Goal: Task Accomplishment & Management: Complete application form

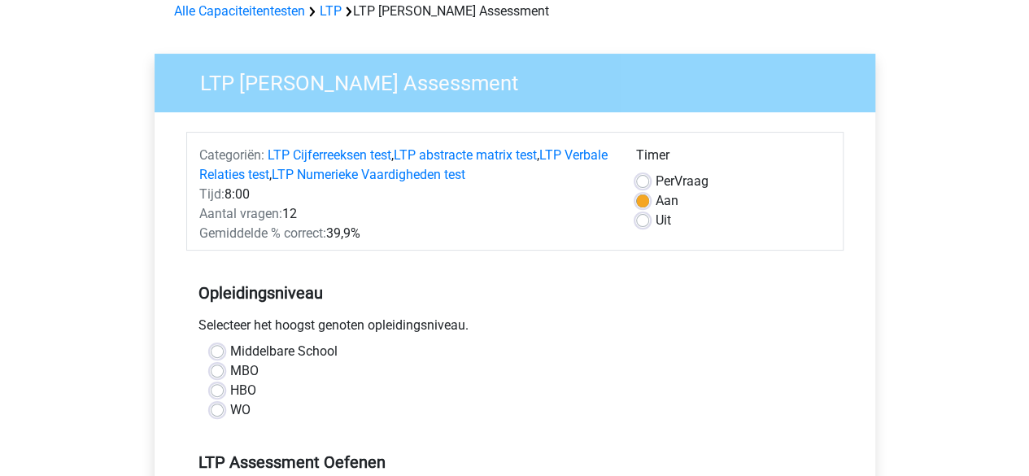
scroll to position [86, 0]
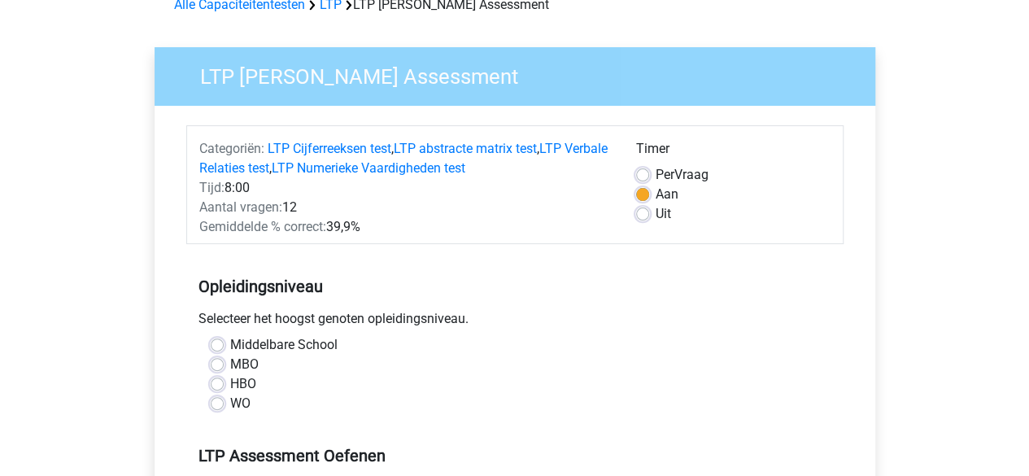
click at [651, 216] on div "Uit" at bounding box center [733, 214] width 194 height 20
click at [656, 216] on label "Uit" at bounding box center [663, 214] width 15 height 20
click at [643, 216] on input "Uit" at bounding box center [642, 212] width 13 height 16
radio input "true"
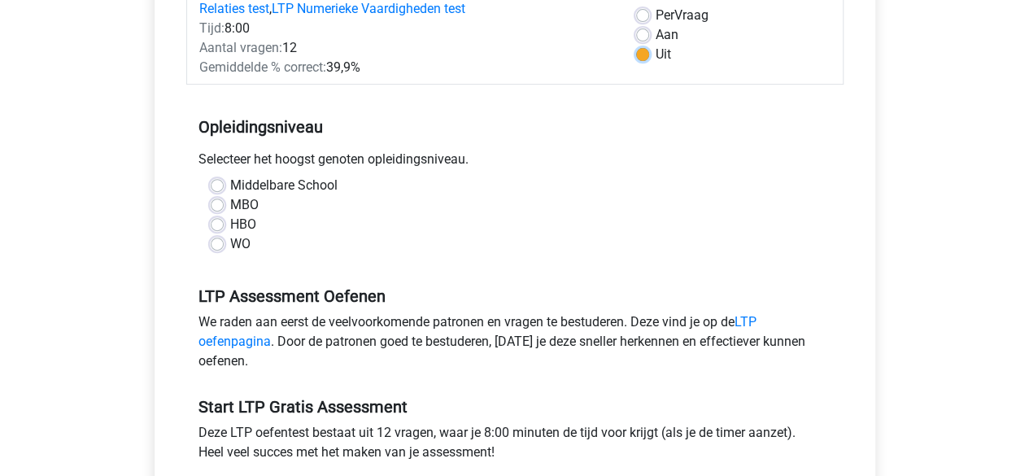
scroll to position [247, 0]
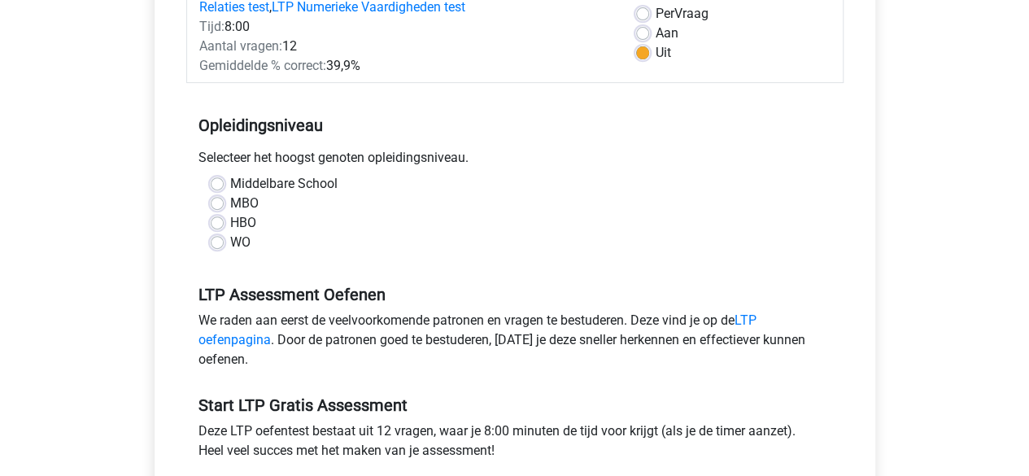
click at [239, 200] on label "MBO" at bounding box center [244, 204] width 28 height 20
click at [224, 200] on input "MBO" at bounding box center [217, 202] width 13 height 16
radio input "true"
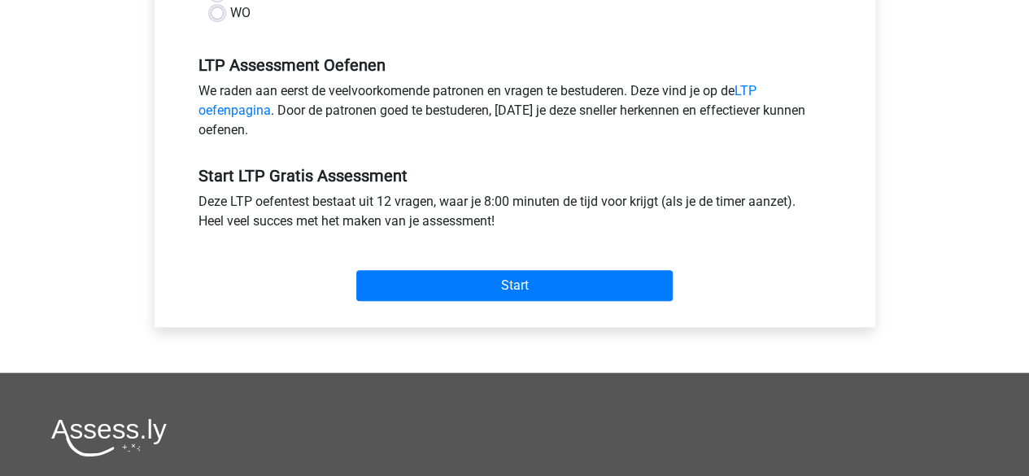
scroll to position [481, 0]
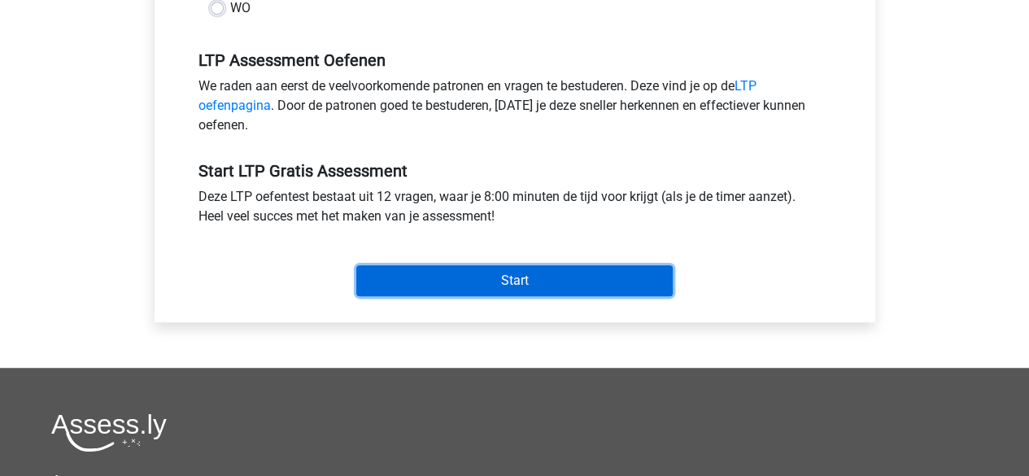
click at [510, 284] on input "Start" at bounding box center [514, 280] width 316 height 31
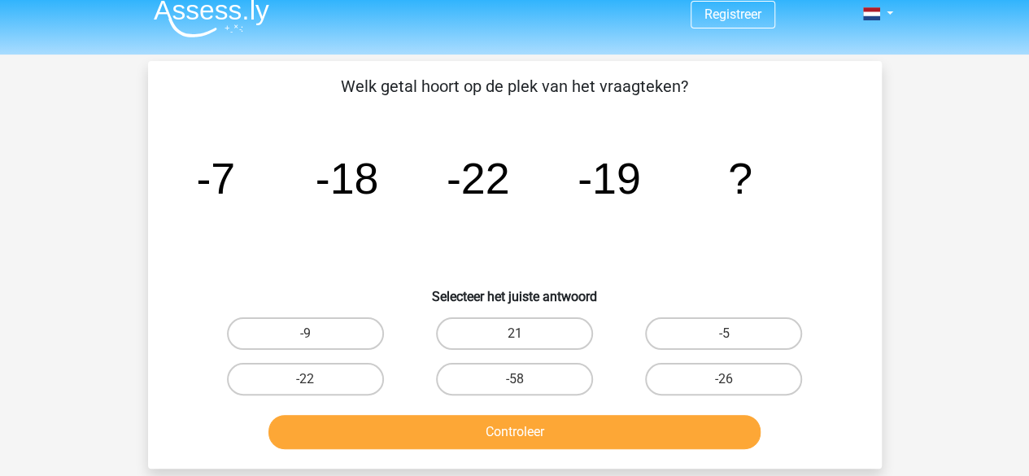
scroll to position [15, 0]
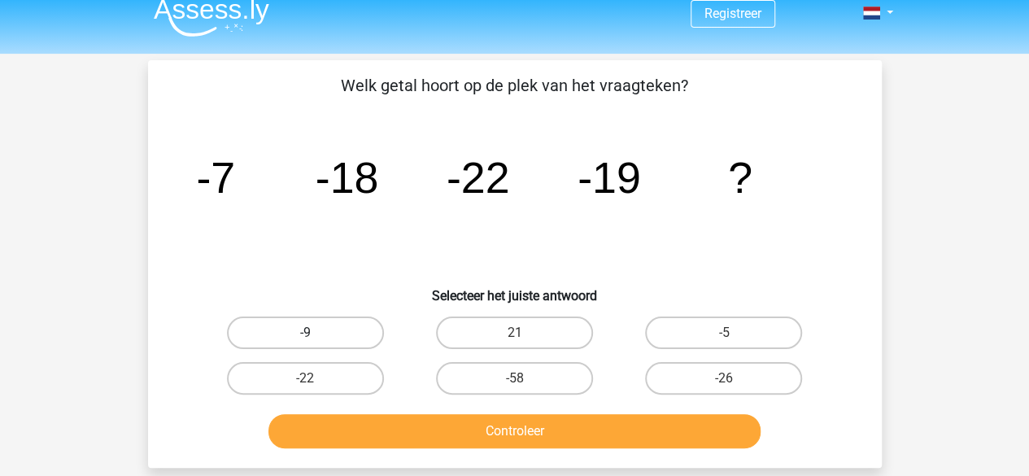
click at [360, 337] on label "-9" at bounding box center [305, 332] width 157 height 33
click at [316, 337] on input "-9" at bounding box center [310, 338] width 11 height 11
radio input "true"
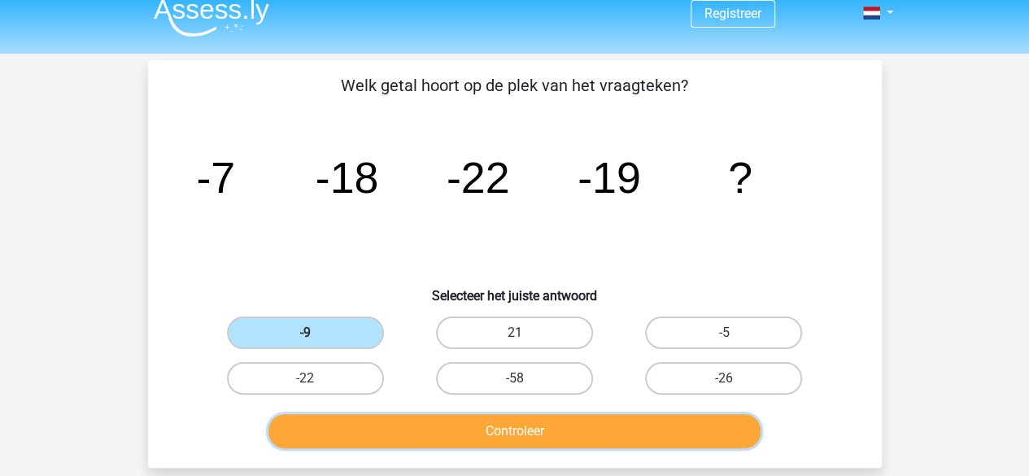
click at [414, 425] on button "Controleer" at bounding box center [514, 431] width 492 height 34
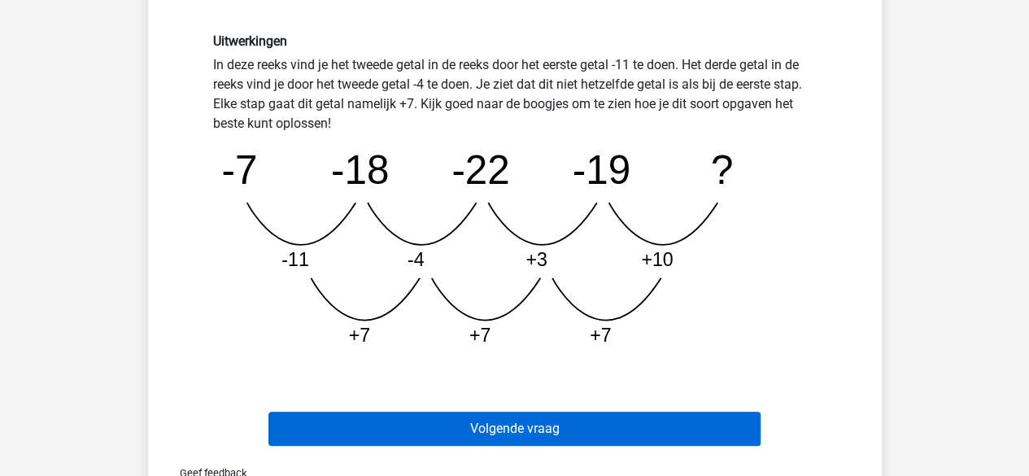
scroll to position [428, 0]
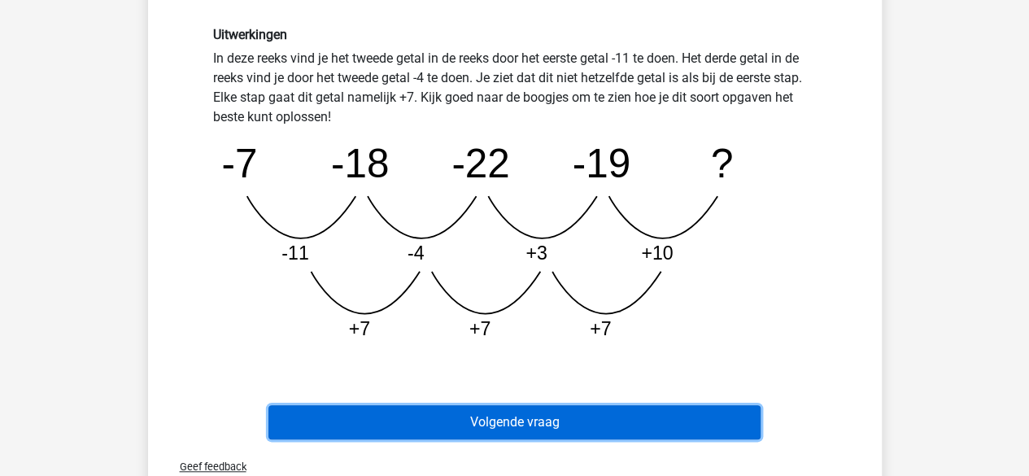
click at [565, 417] on button "Volgende vraag" at bounding box center [514, 422] width 492 height 34
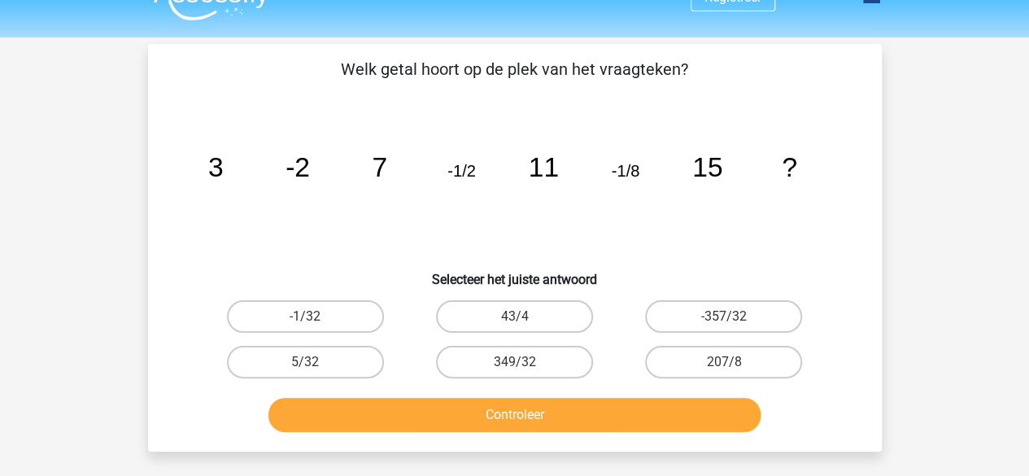
scroll to position [33, 0]
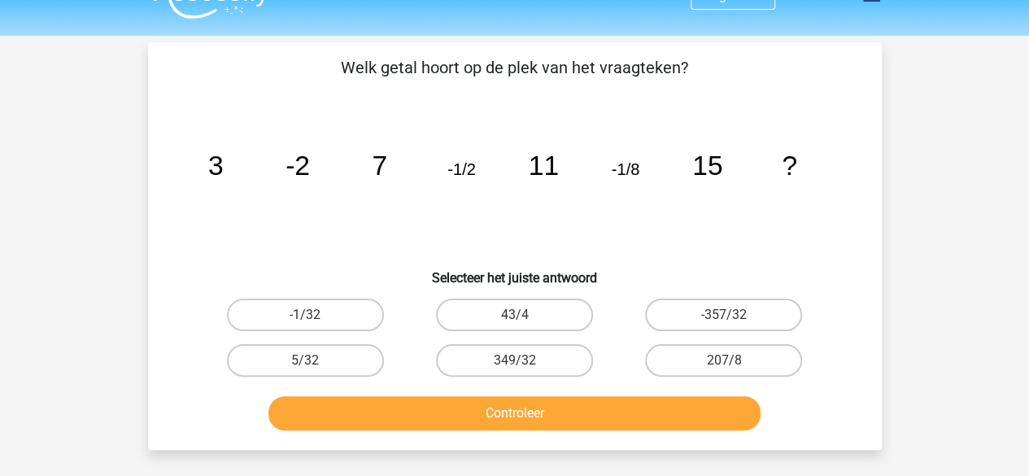
click at [683, 259] on h6 "Selecteer het juiste antwoord" at bounding box center [515, 271] width 682 height 28
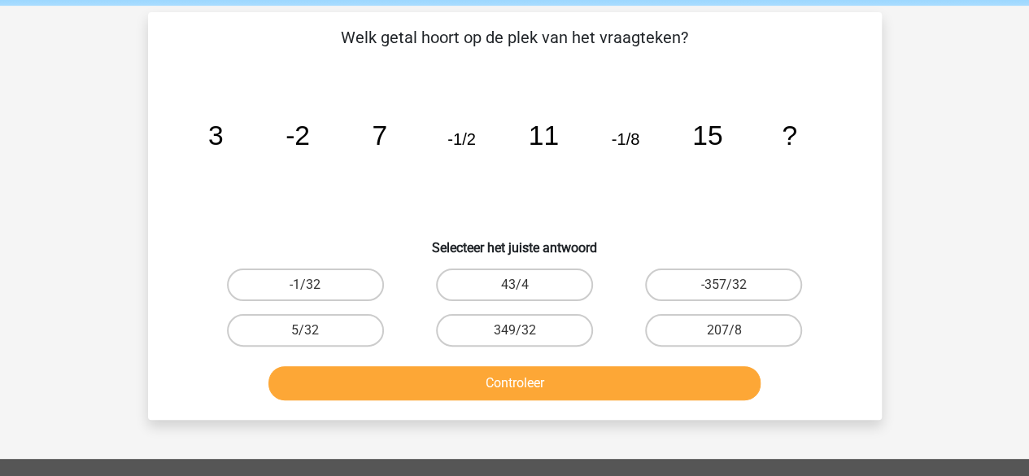
scroll to position [62, 0]
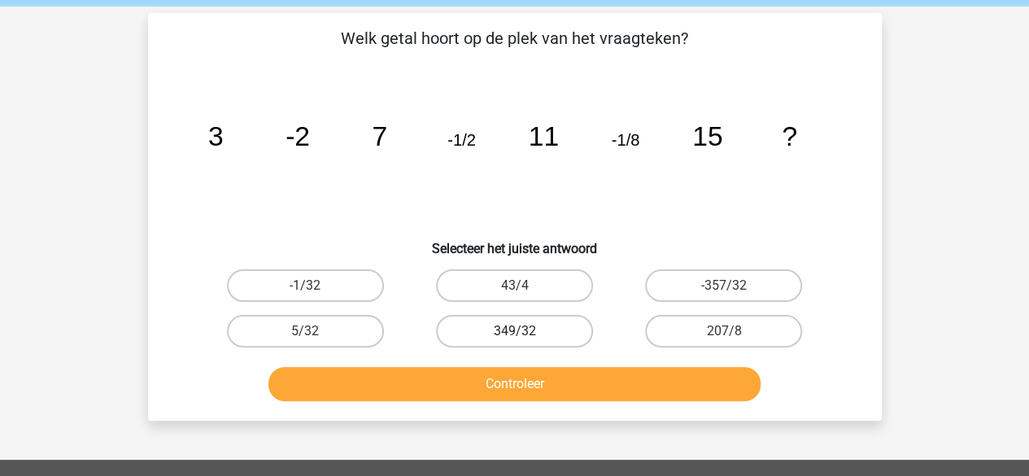
click at [555, 330] on label "349/32" at bounding box center [514, 331] width 157 height 33
click at [525, 331] on input "349/32" at bounding box center [519, 336] width 11 height 11
radio input "true"
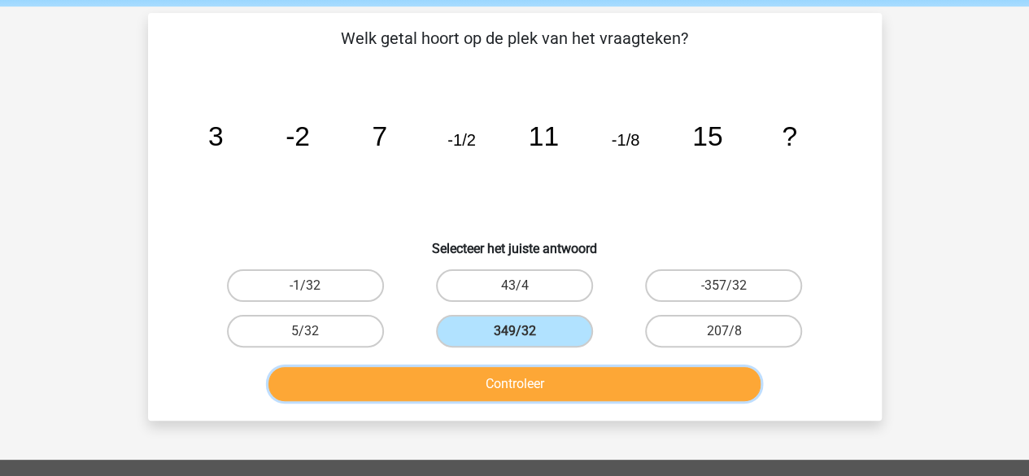
click at [566, 368] on button "Controleer" at bounding box center [514, 384] width 492 height 34
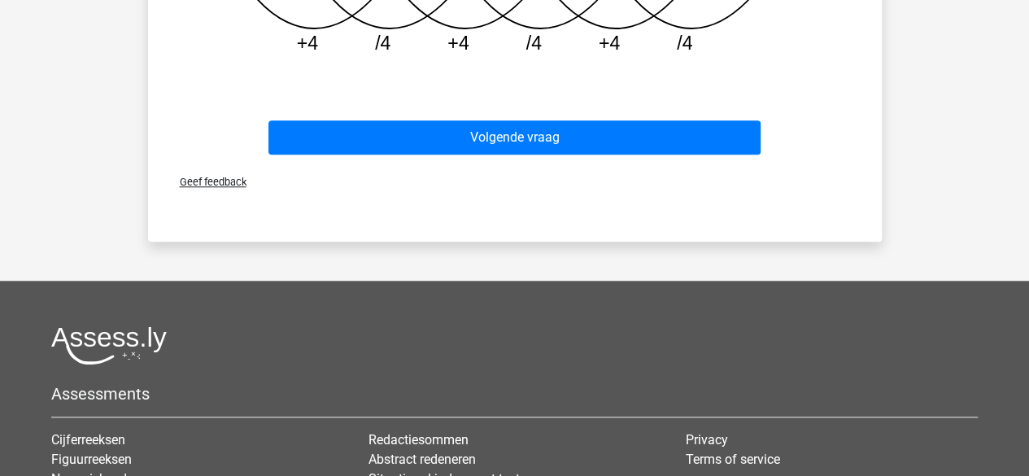
scroll to position [677, 0]
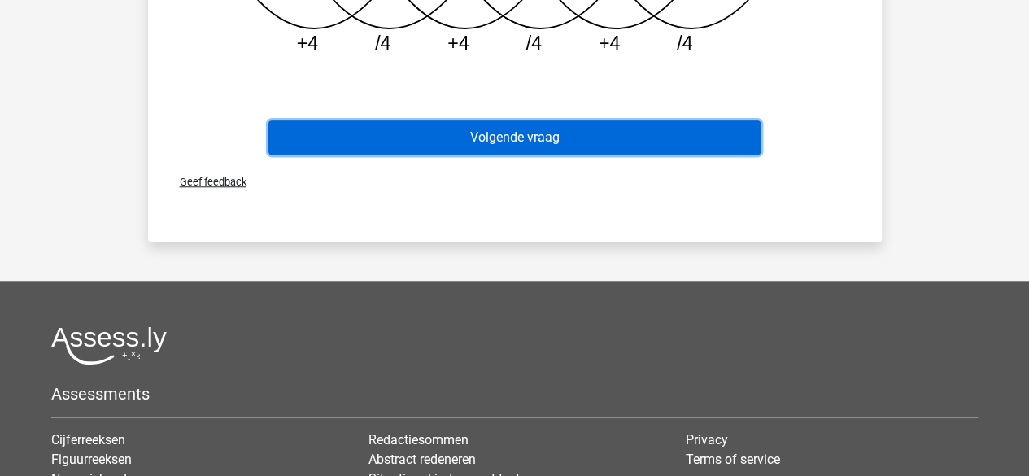
click at [603, 137] on button "Volgende vraag" at bounding box center [514, 137] width 492 height 34
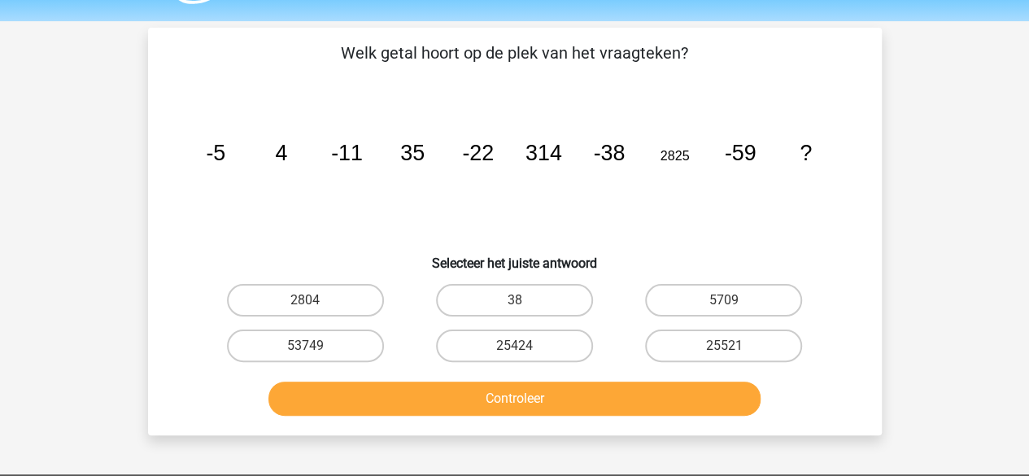
scroll to position [48, 0]
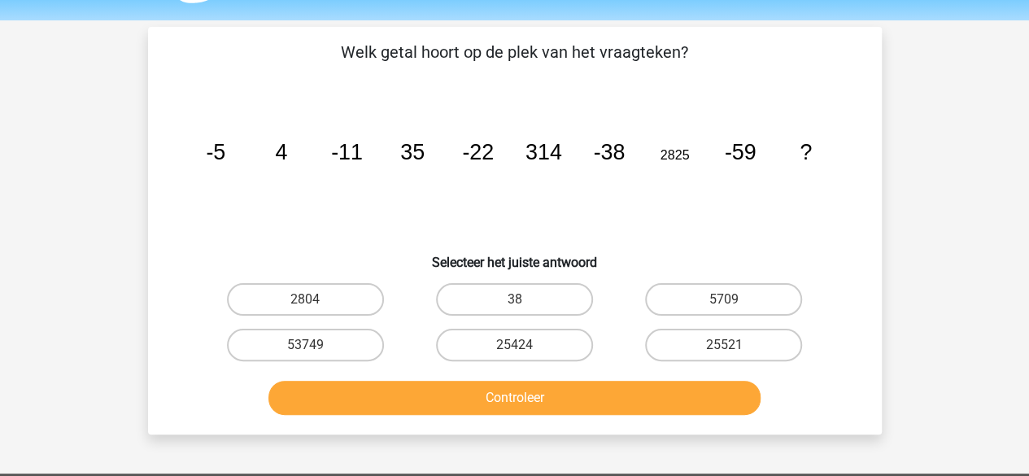
click at [643, 237] on icon "image/svg+xml -5 4 -11 35 -22 314 -38 2825 -59 ?" at bounding box center [515, 159] width 656 height 164
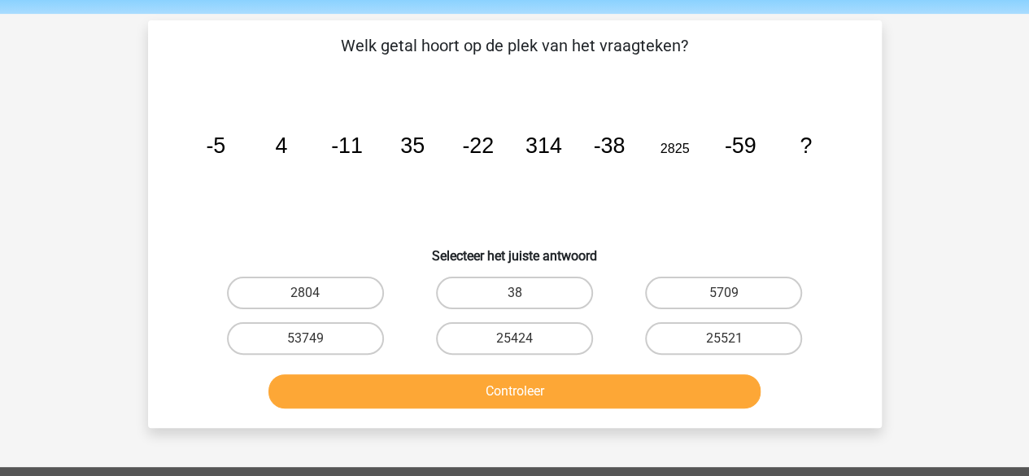
scroll to position [68, 0]
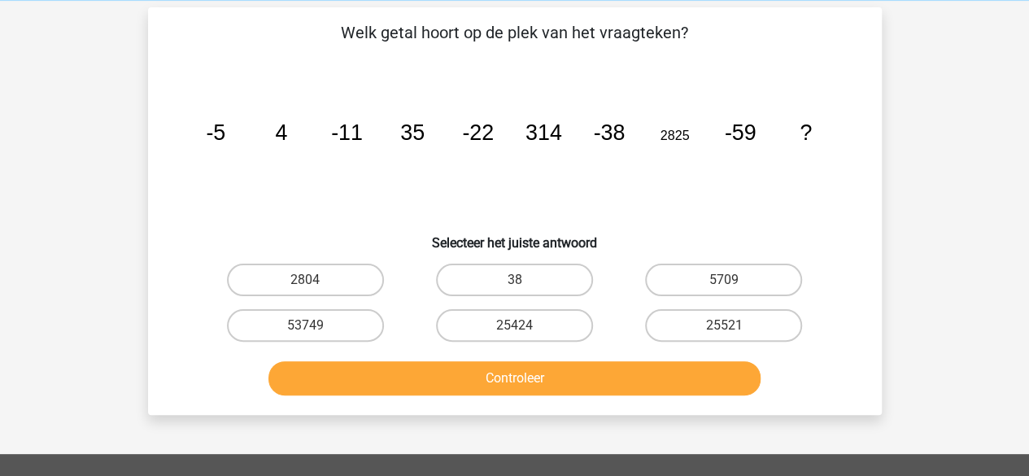
click at [627, 195] on icon "image/svg+xml -5 4 -11 35 -22 314 -38 2825 -59 ?" at bounding box center [515, 140] width 656 height 164
click at [680, 289] on label "5709" at bounding box center [723, 280] width 157 height 33
click at [724, 289] on input "5709" at bounding box center [729, 285] width 11 height 11
radio input "true"
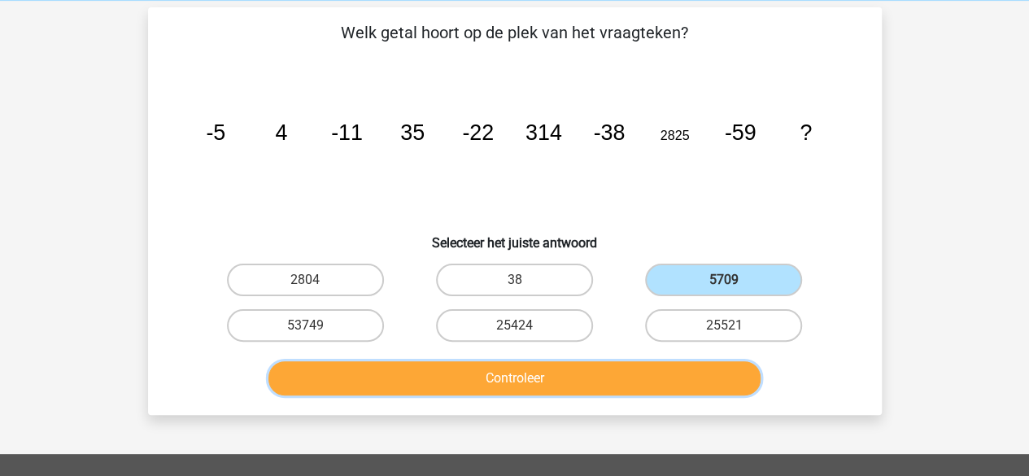
click at [630, 381] on button "Controleer" at bounding box center [514, 378] width 492 height 34
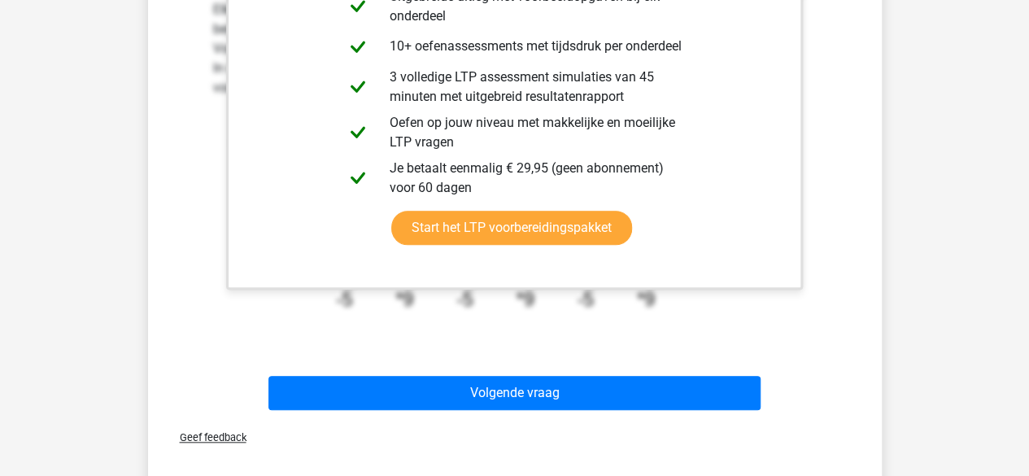
scroll to position [613, 0]
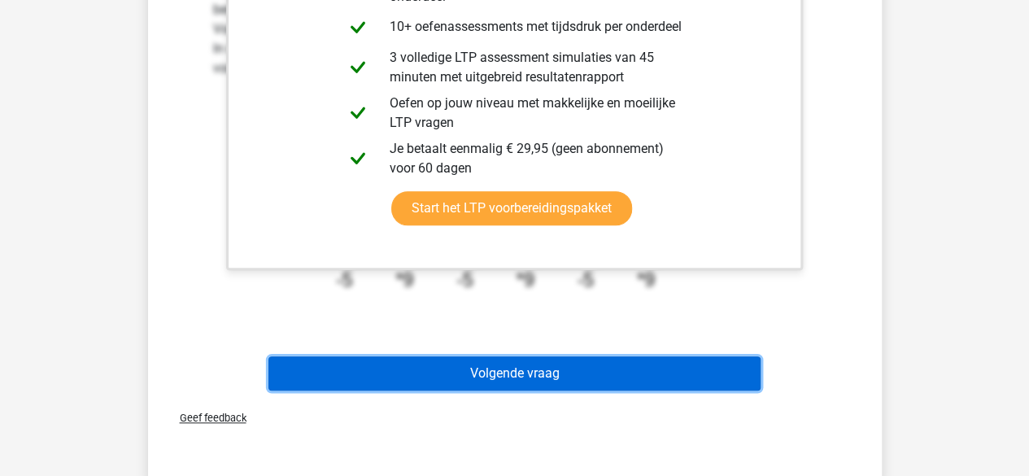
click at [592, 372] on button "Volgende vraag" at bounding box center [514, 373] width 492 height 34
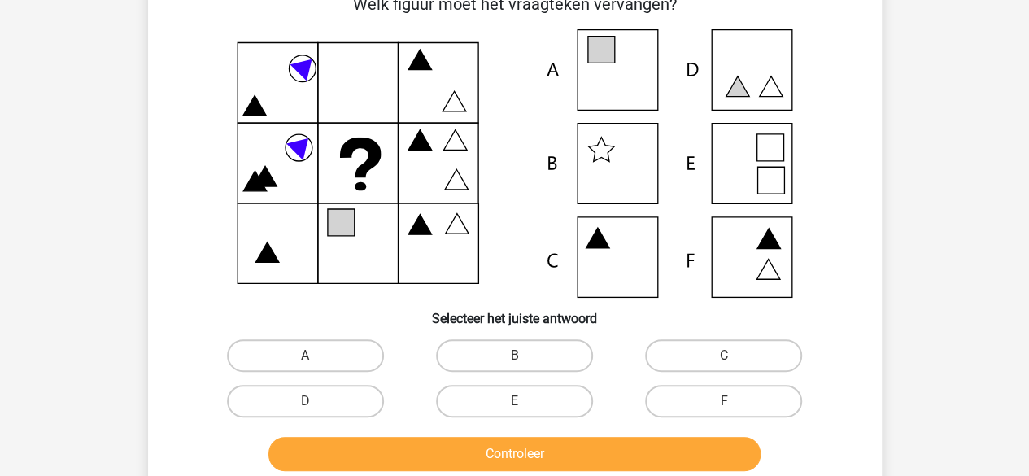
scroll to position [75, 0]
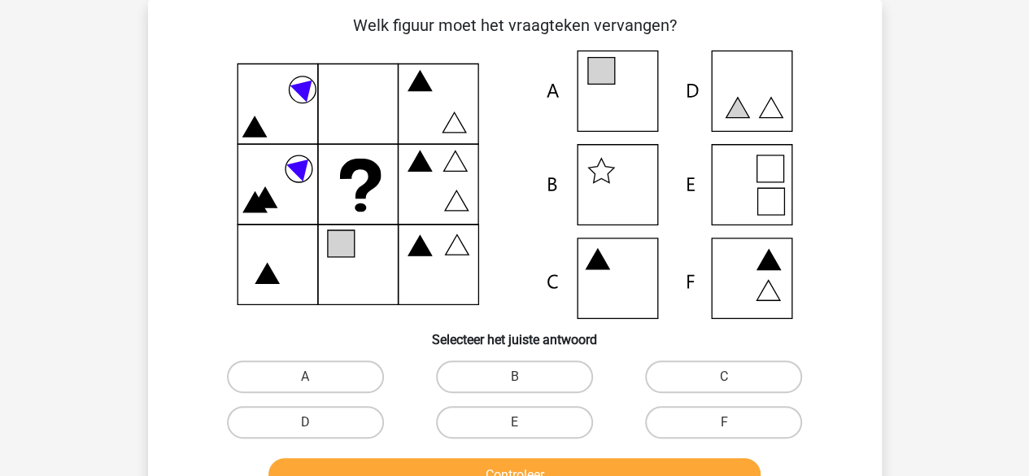
click at [522, 233] on icon at bounding box center [515, 184] width 656 height 268
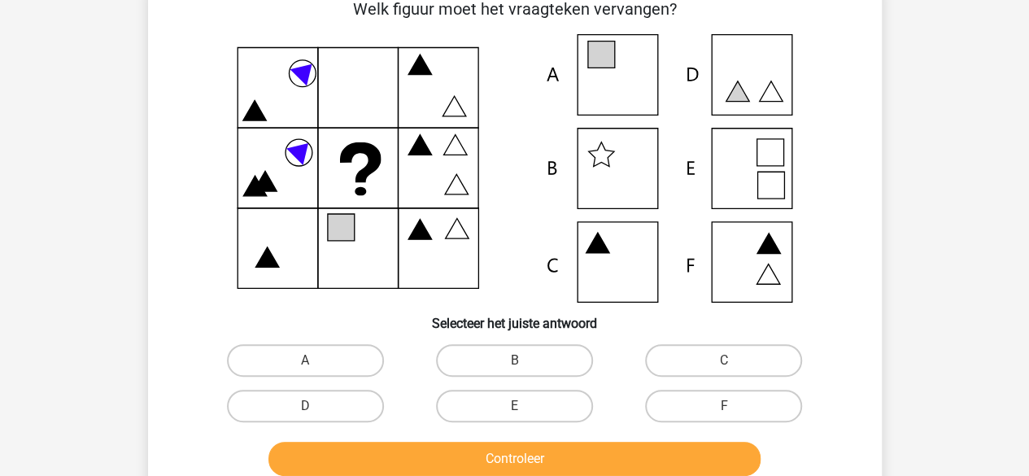
scroll to position [91, 0]
click at [540, 412] on label "E" at bounding box center [514, 406] width 157 height 33
click at [525, 412] on input "E" at bounding box center [519, 411] width 11 height 11
radio input "true"
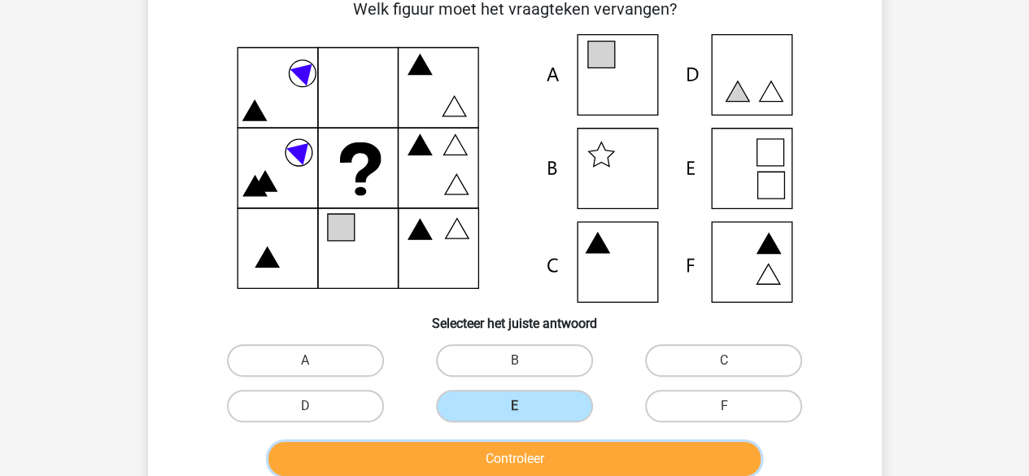
click at [550, 453] on button "Controleer" at bounding box center [514, 459] width 492 height 34
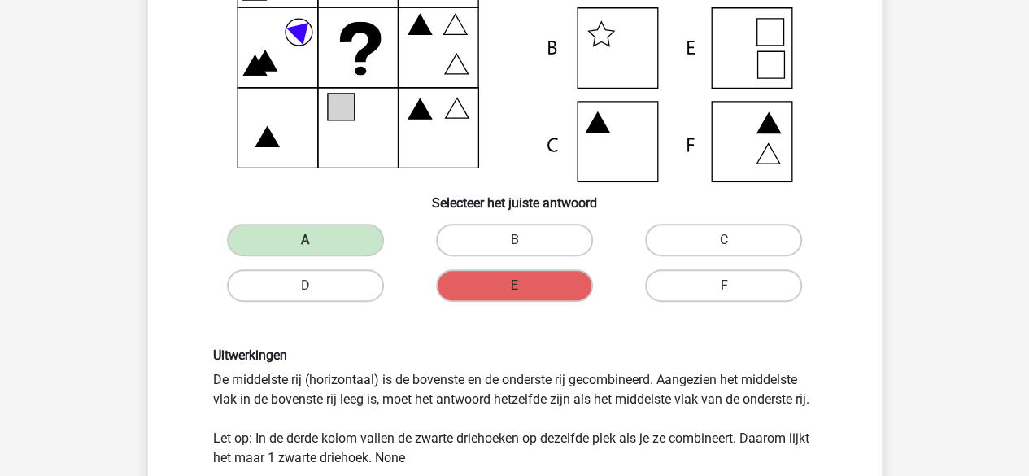
scroll to position [366, 0]
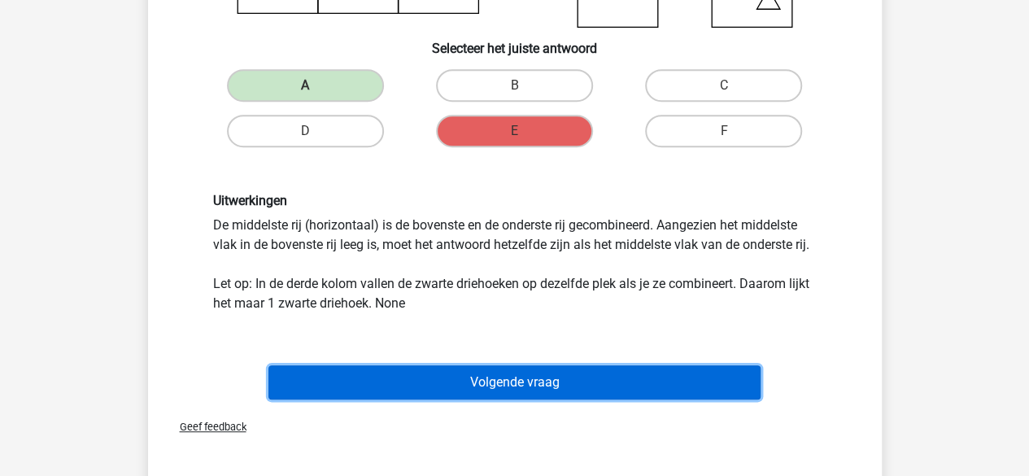
click at [612, 380] on button "Volgende vraag" at bounding box center [514, 382] width 492 height 34
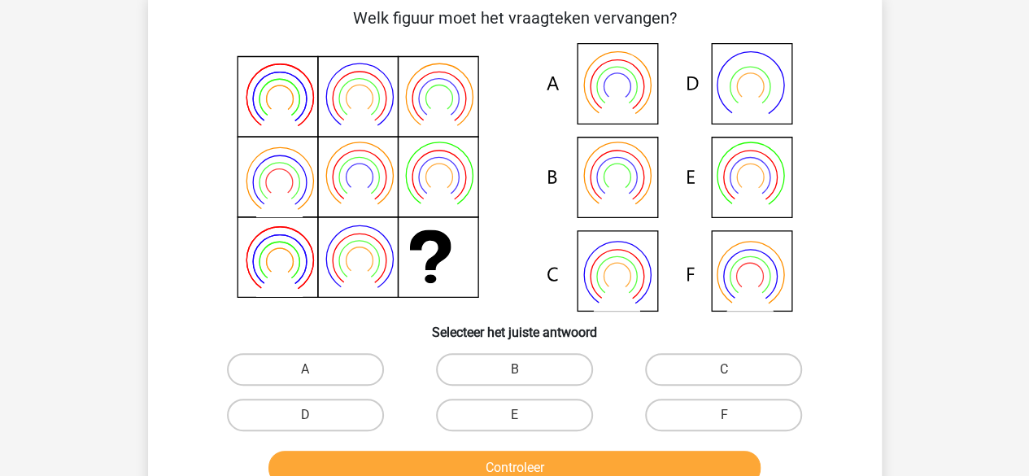
scroll to position [83, 0]
click at [490, 367] on label "B" at bounding box center [514, 368] width 157 height 33
click at [514, 368] on input "B" at bounding box center [519, 373] width 11 height 11
radio input "true"
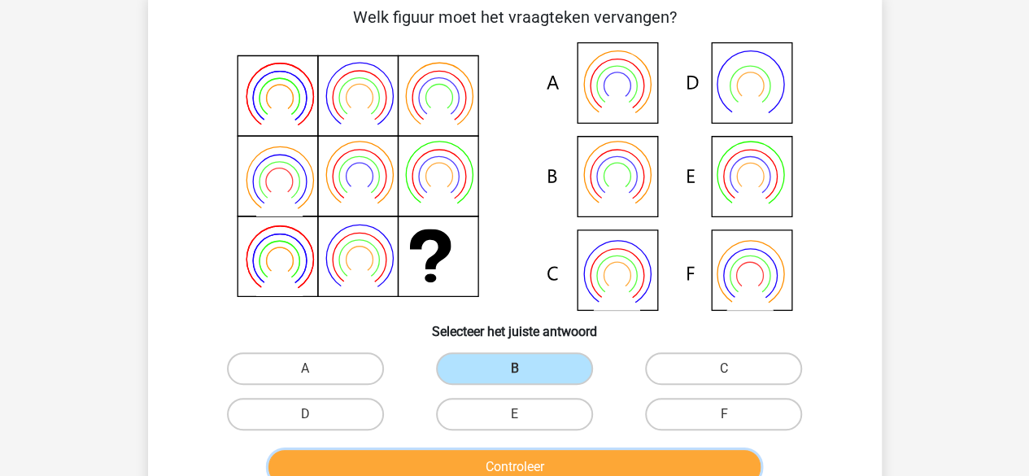
click at [459, 453] on button "Controleer" at bounding box center [514, 467] width 492 height 34
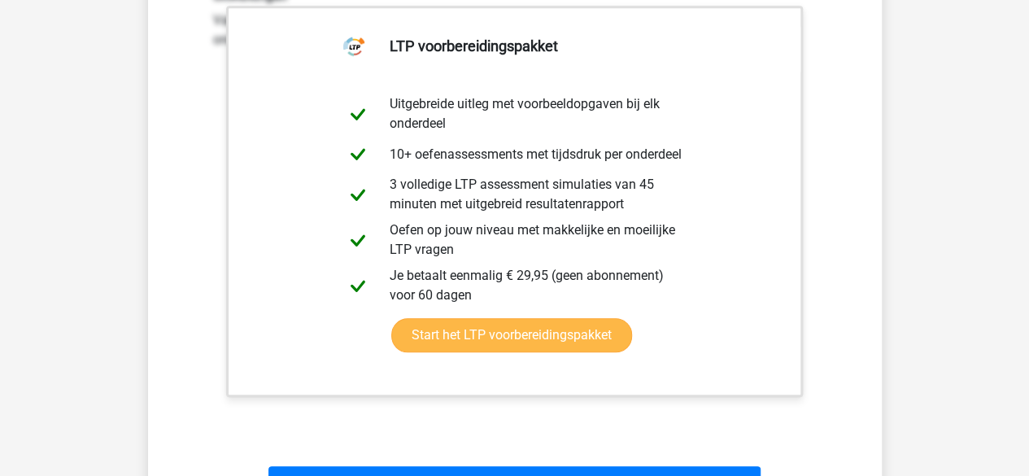
scroll to position [632, 0]
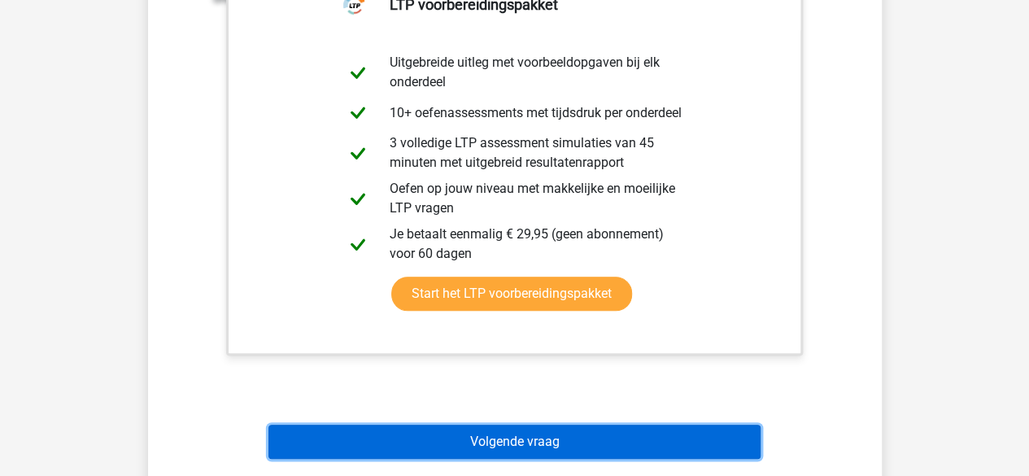
click at [524, 430] on button "Volgende vraag" at bounding box center [514, 442] width 492 height 34
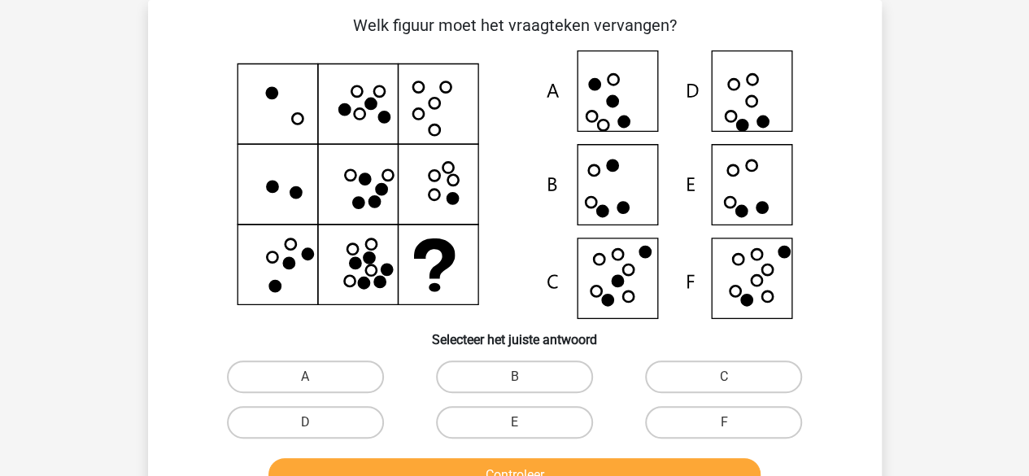
scroll to position [75, 0]
click at [681, 372] on label "C" at bounding box center [723, 376] width 157 height 33
click at [724, 377] on input "C" at bounding box center [729, 382] width 11 height 11
radio input "true"
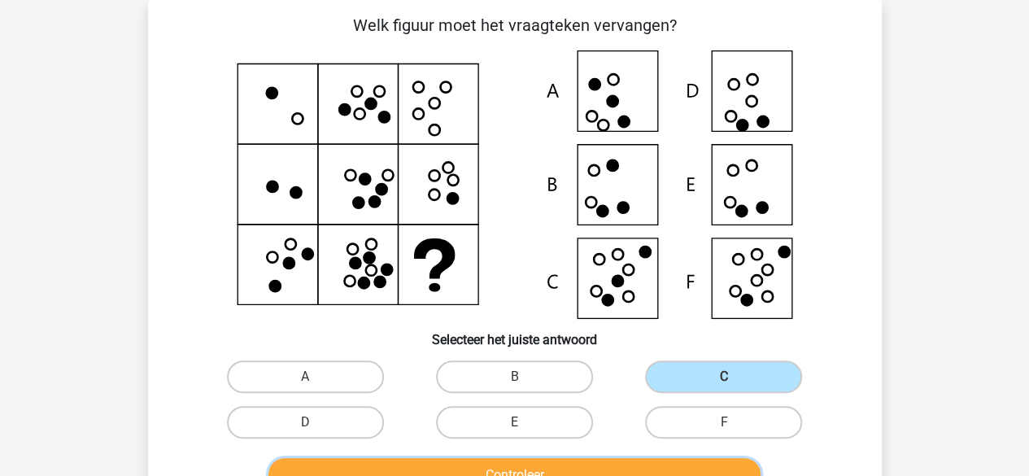
click at [589, 460] on button "Controleer" at bounding box center [514, 475] width 492 height 34
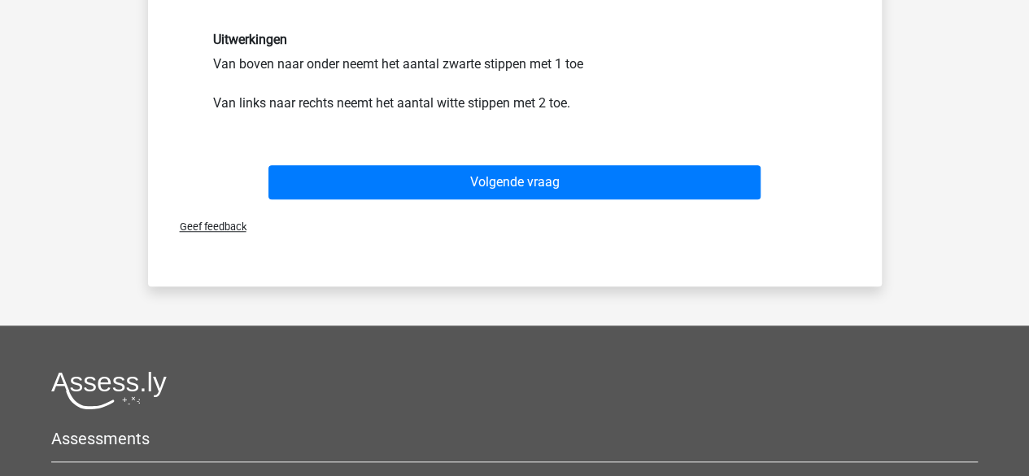
scroll to position [534, 0]
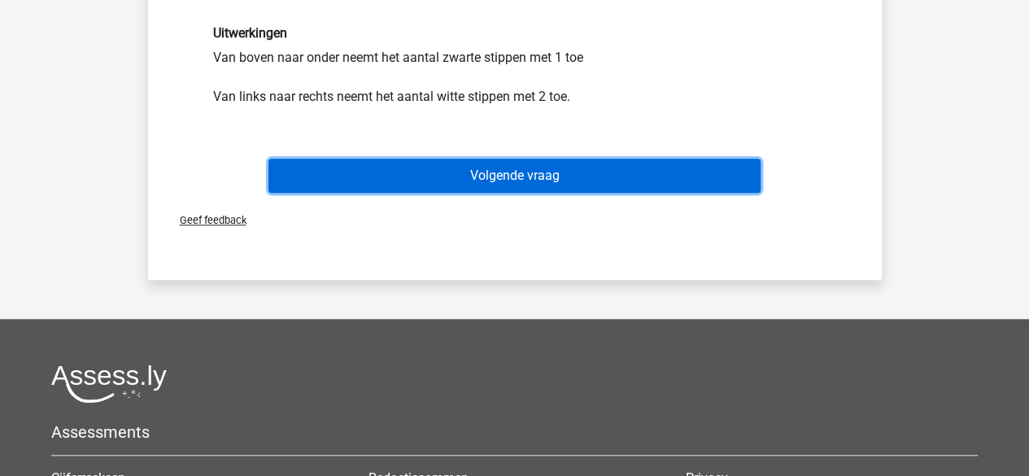
click at [577, 172] on button "Volgende vraag" at bounding box center [514, 176] width 492 height 34
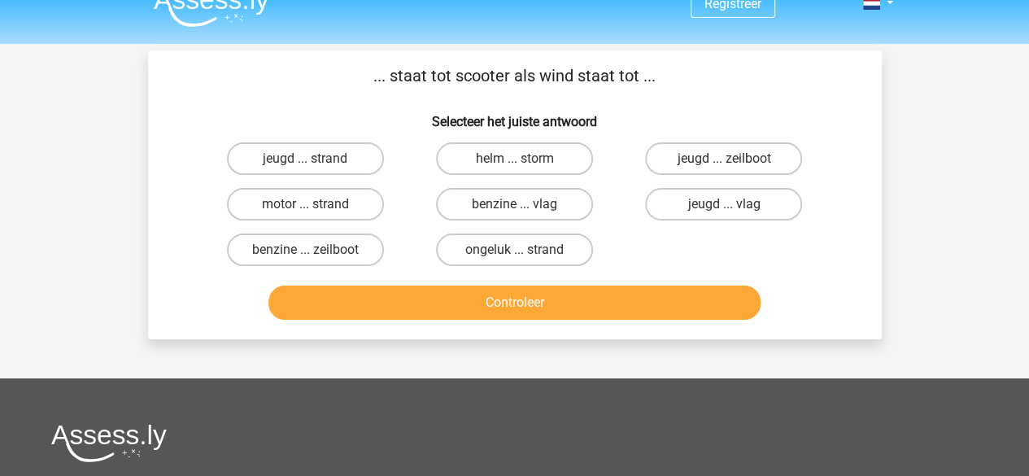
scroll to position [0, 0]
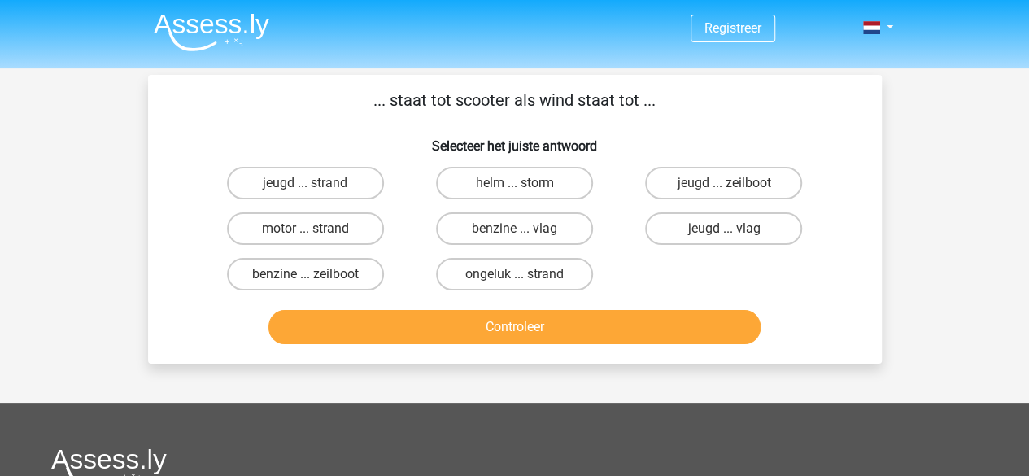
click at [640, 121] on div "... staat tot scooter als wind staat tot ... Selecteer het juiste antwoord jeug…" at bounding box center [515, 219] width 721 height 263
click at [573, 175] on label "helm ... storm" at bounding box center [514, 183] width 157 height 33
click at [525, 183] on input "helm ... storm" at bounding box center [519, 188] width 11 height 11
radio input "true"
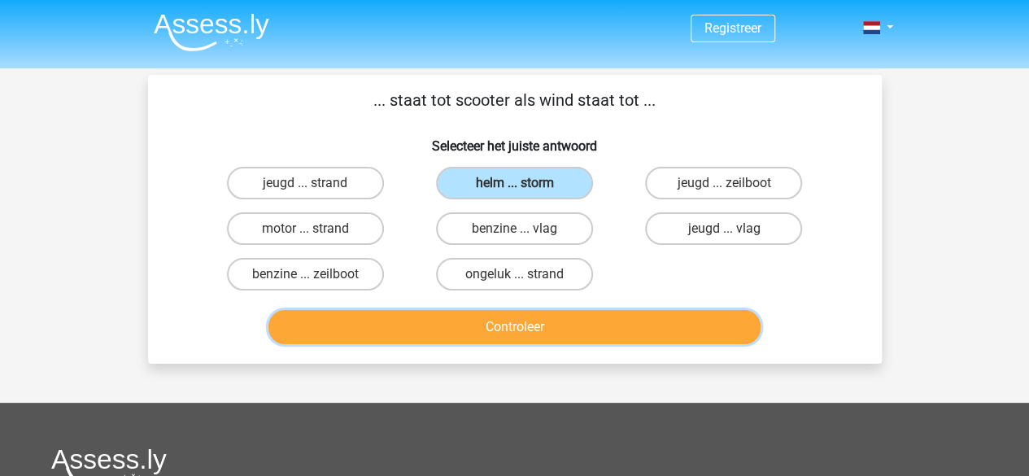
click at [596, 313] on button "Controleer" at bounding box center [514, 327] width 492 height 34
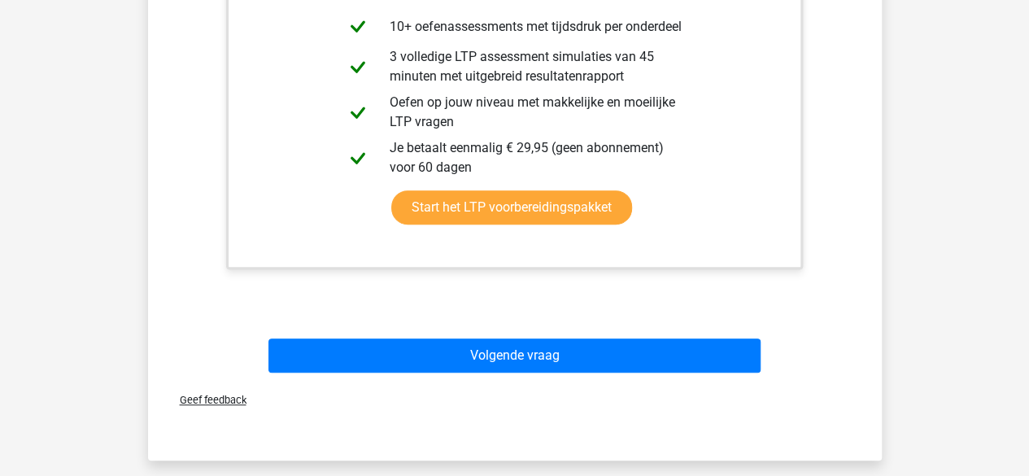
scroll to position [519, 0]
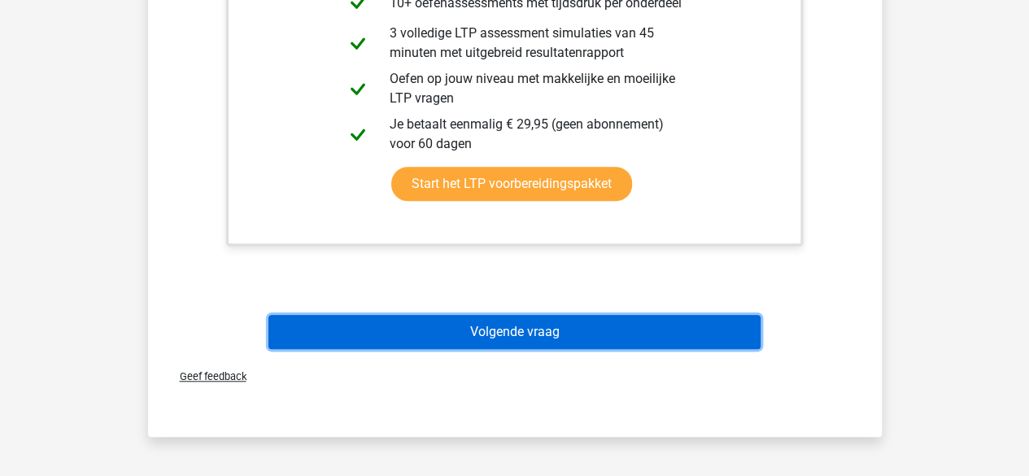
click at [625, 325] on button "Volgende vraag" at bounding box center [514, 332] width 492 height 34
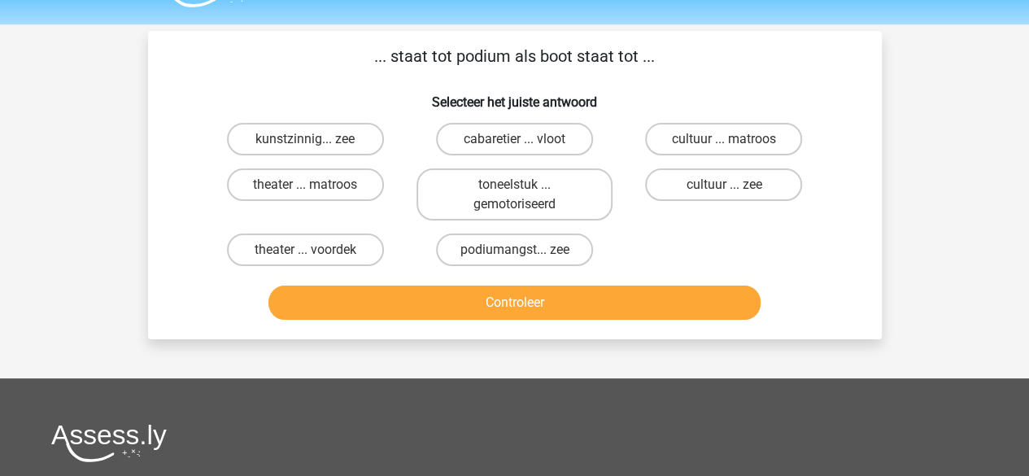
scroll to position [0, 0]
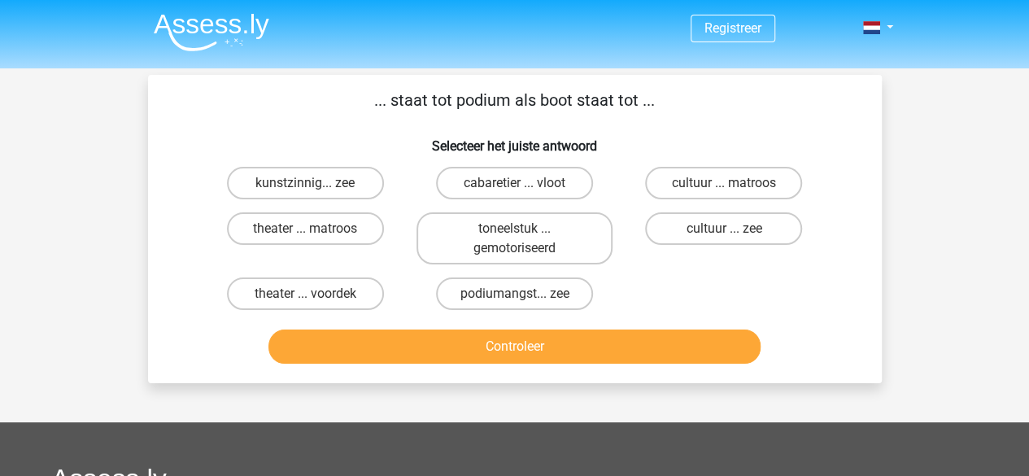
click at [669, 299] on div "kunstzinnig... zee cabaretier ... vloot cultuur ... matroos theater ... matroos…" at bounding box center [515, 238] width 628 height 156
click at [556, 295] on label "podiumangst... zee" at bounding box center [514, 293] width 157 height 33
click at [525, 295] on input "podiumangst... zee" at bounding box center [519, 299] width 11 height 11
radio input "true"
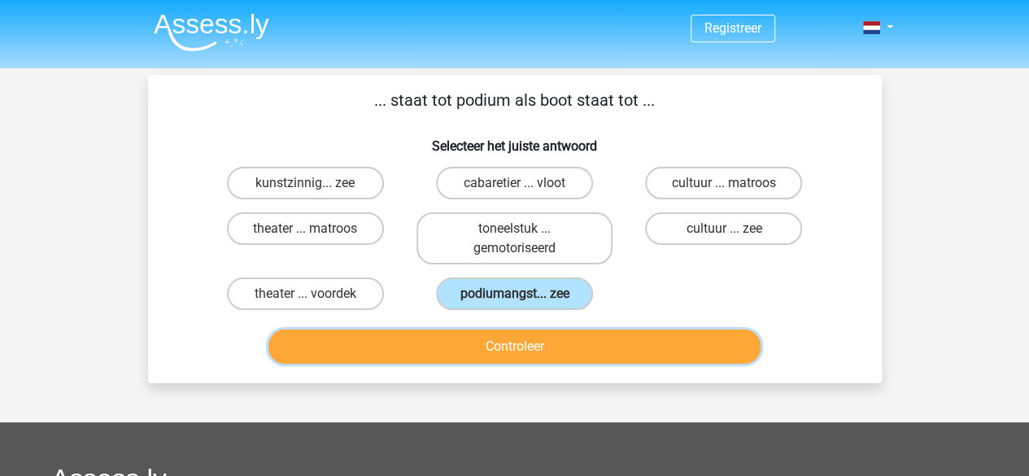
click at [577, 350] on button "Controleer" at bounding box center [514, 346] width 492 height 34
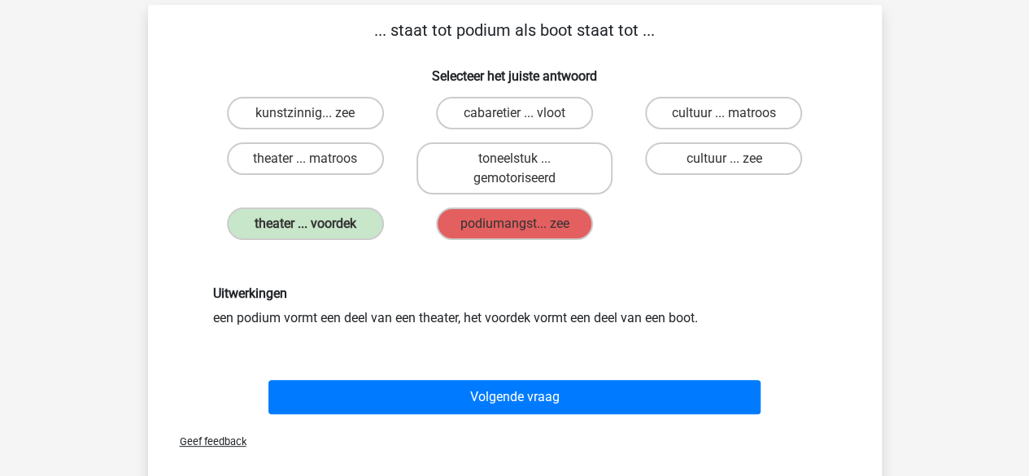
scroll to position [65, 0]
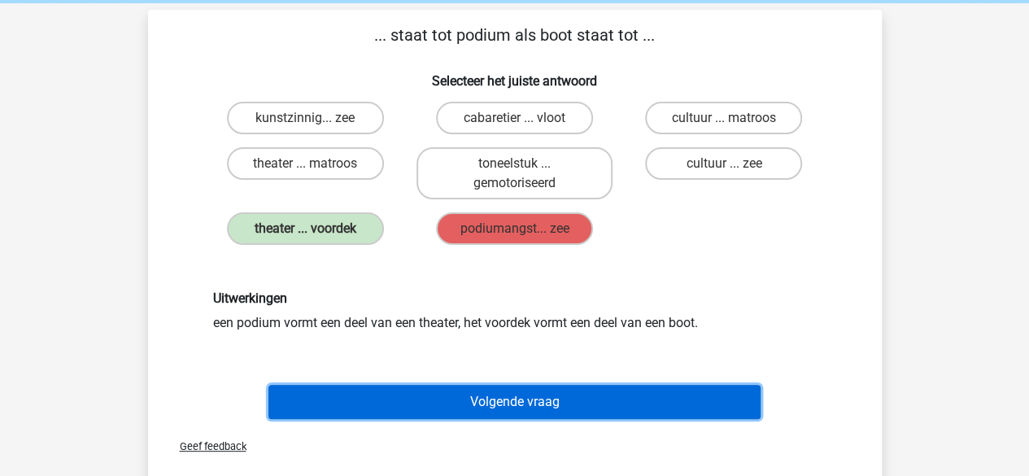
click at [583, 404] on button "Volgende vraag" at bounding box center [514, 402] width 492 height 34
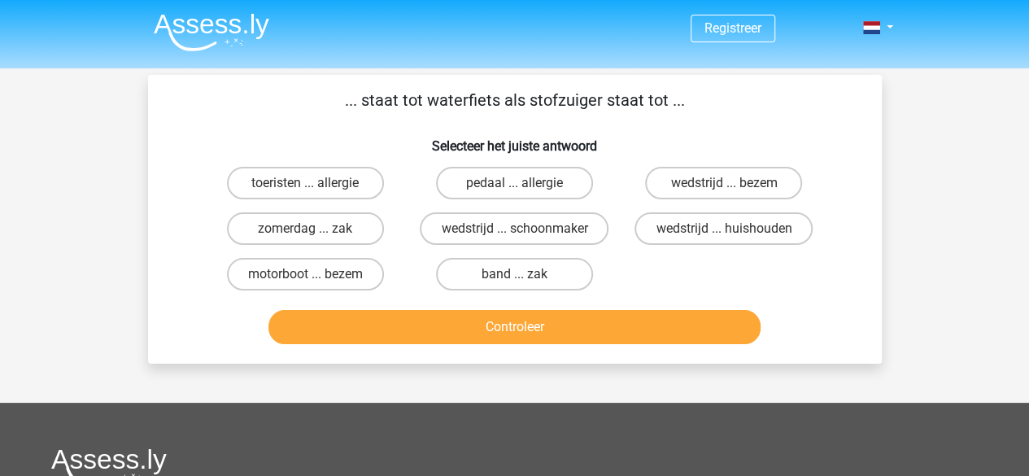
scroll to position [0, 0]
click at [724, 268] on div "toeristen ... allergie pedaal ... allergie wedstrijd ... bezem zomerdag ... zak…" at bounding box center [515, 228] width 628 height 137
click at [253, 270] on label "motorboot ... bezem" at bounding box center [305, 274] width 157 height 33
click at [305, 274] on input "motorboot ... bezem" at bounding box center [310, 279] width 11 height 11
radio input "true"
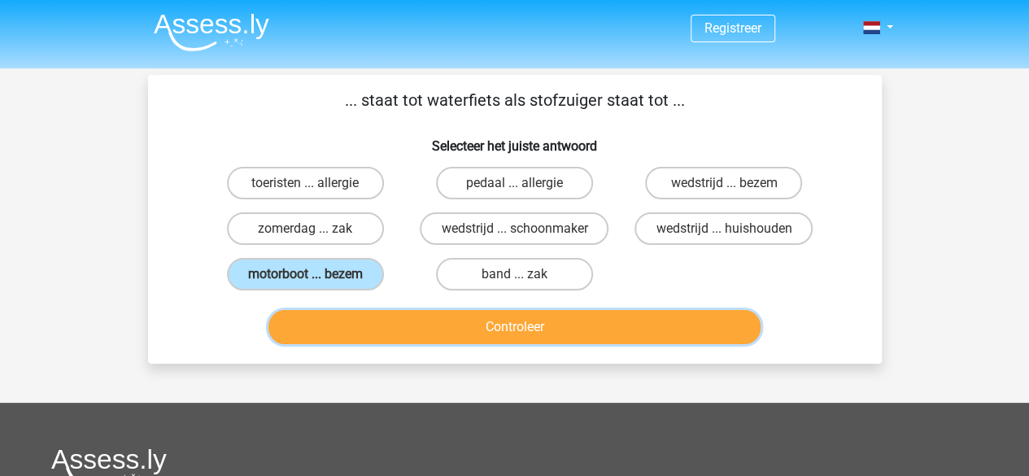
click at [384, 333] on button "Controleer" at bounding box center [514, 327] width 492 height 34
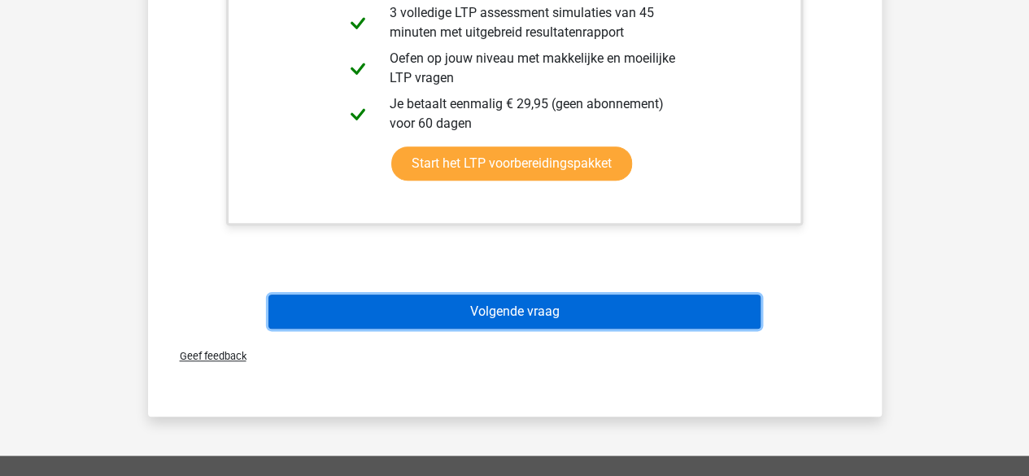
click at [471, 323] on button "Volgende vraag" at bounding box center [514, 311] width 492 height 34
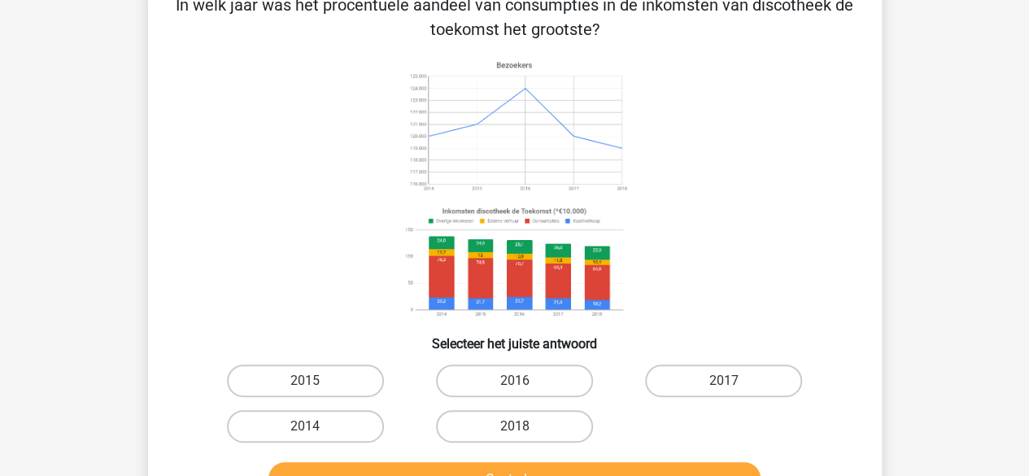
scroll to position [75, 0]
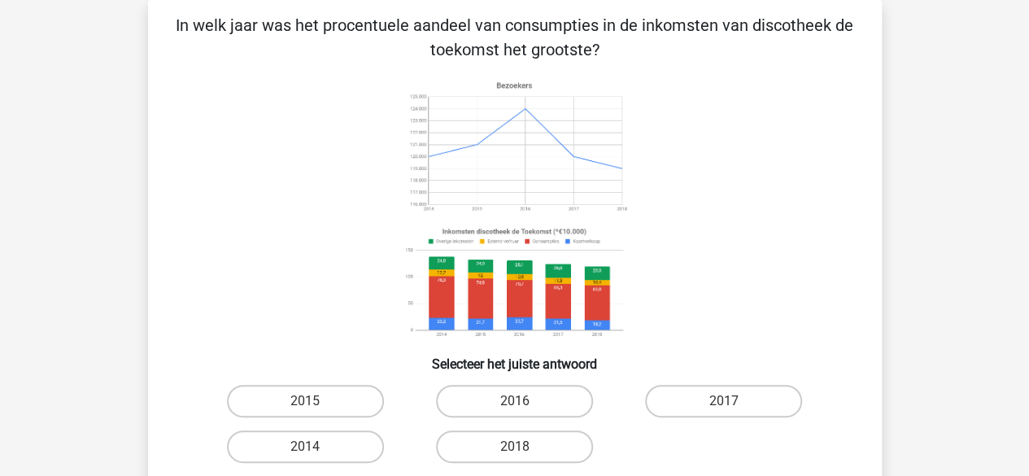
click at [770, 269] on icon at bounding box center [515, 209] width 656 height 268
click at [730, 394] on label "2017" at bounding box center [723, 401] width 157 height 33
click at [730, 401] on input "2017" at bounding box center [729, 406] width 11 height 11
radio input "true"
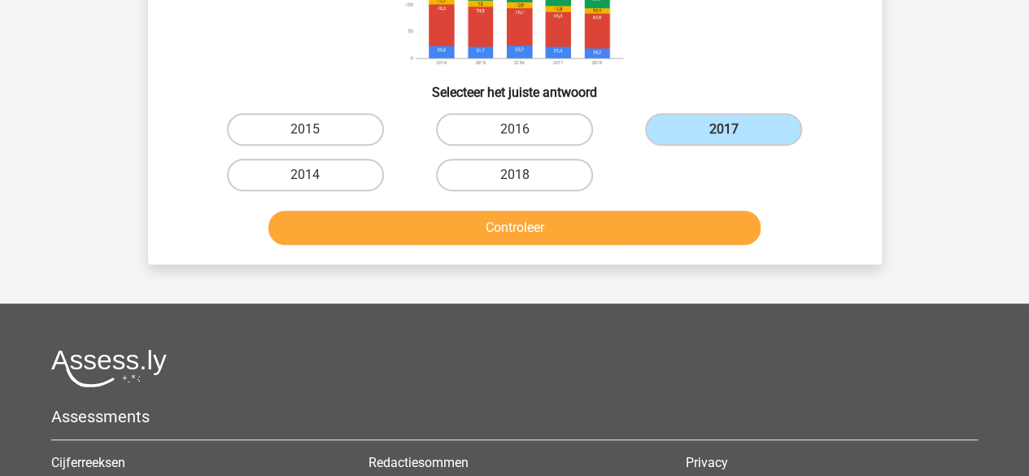
scroll to position [350, 0]
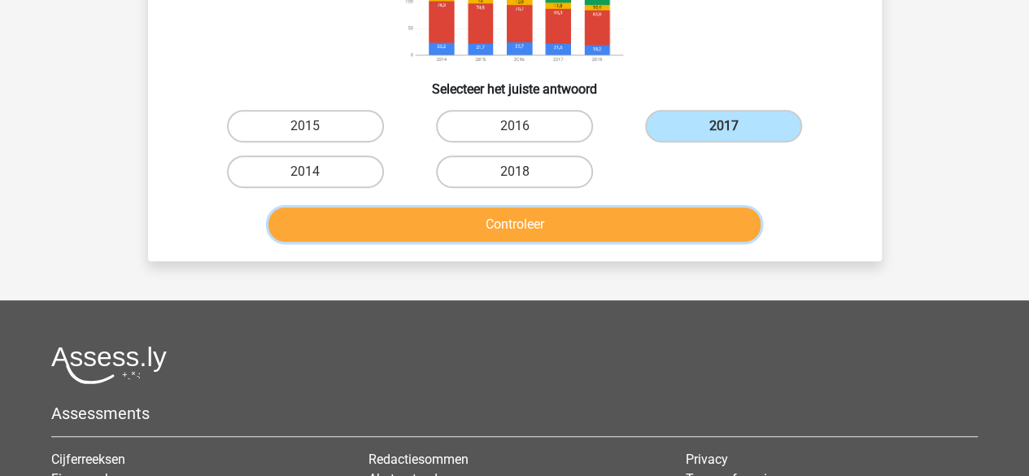
click at [621, 219] on button "Controleer" at bounding box center [514, 224] width 492 height 34
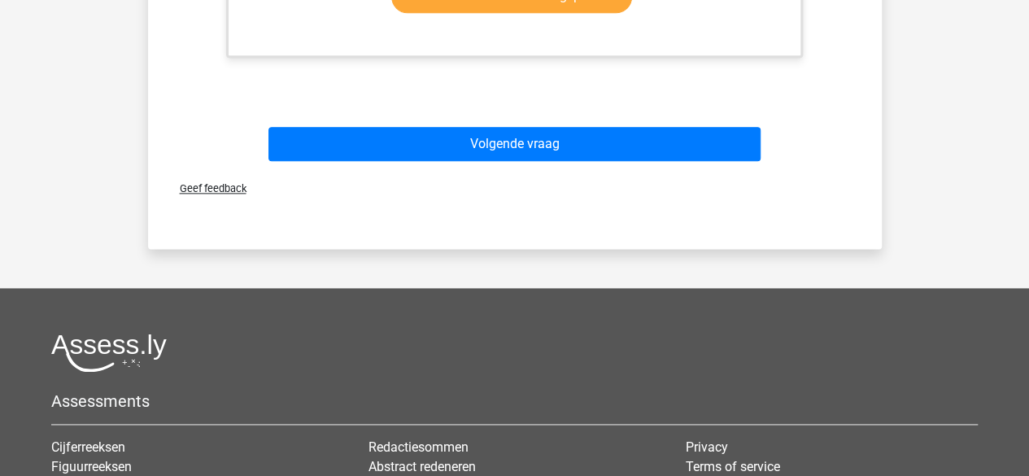
scroll to position [898, 0]
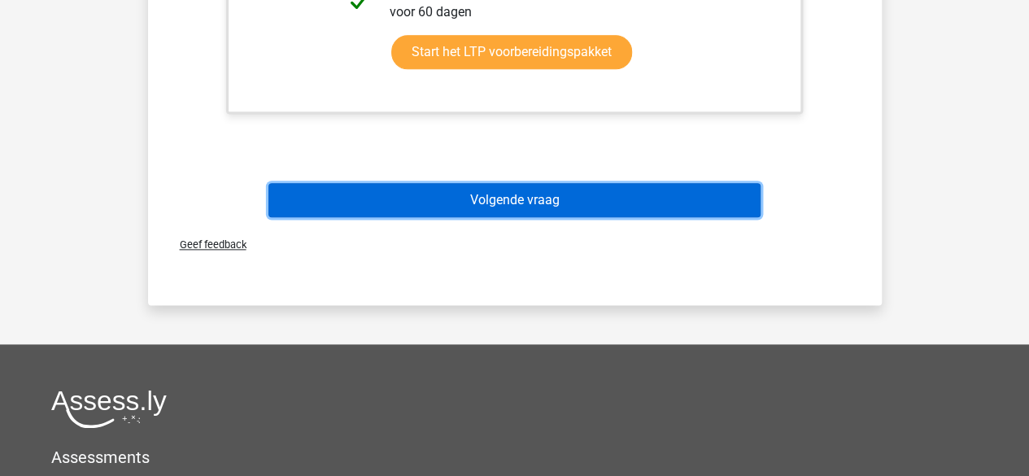
click at [652, 185] on button "Volgende vraag" at bounding box center [514, 200] width 492 height 34
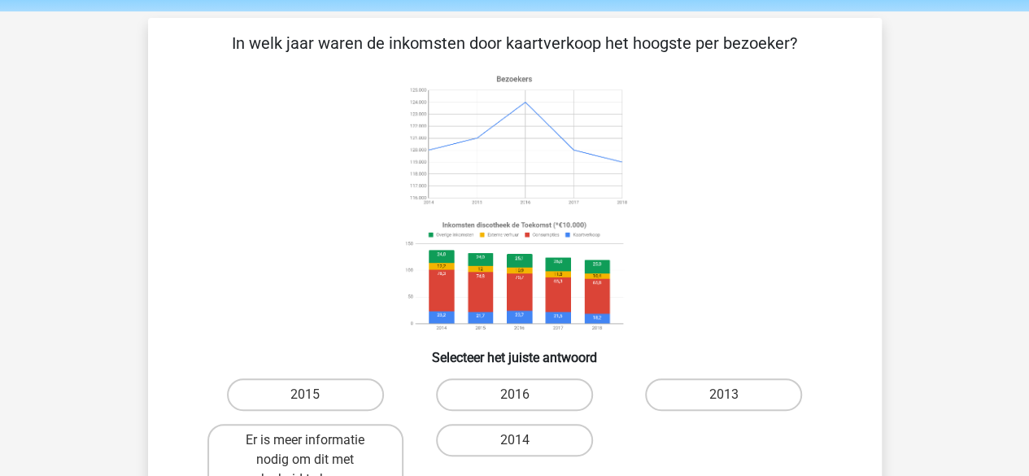
scroll to position [57, 0]
click at [551, 401] on label "2016" at bounding box center [514, 394] width 157 height 33
click at [525, 401] on input "2016" at bounding box center [519, 399] width 11 height 11
radio input "true"
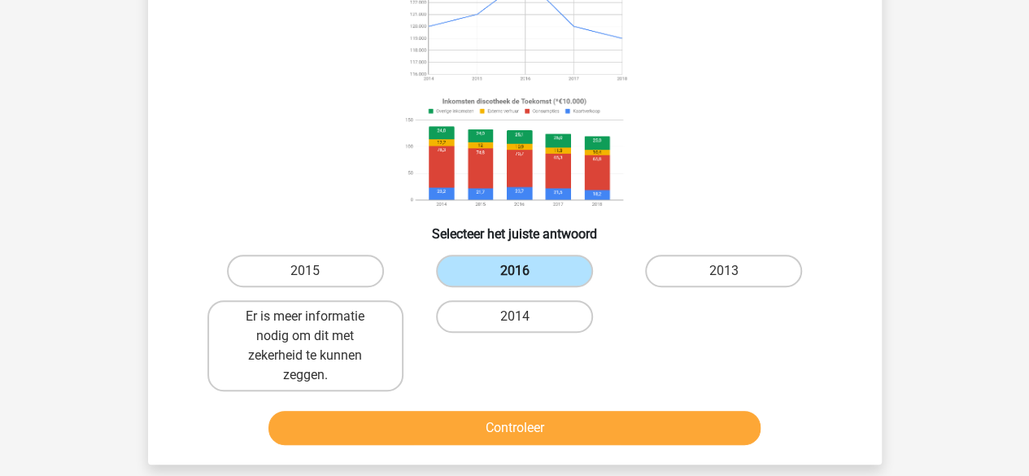
scroll to position [198, 0]
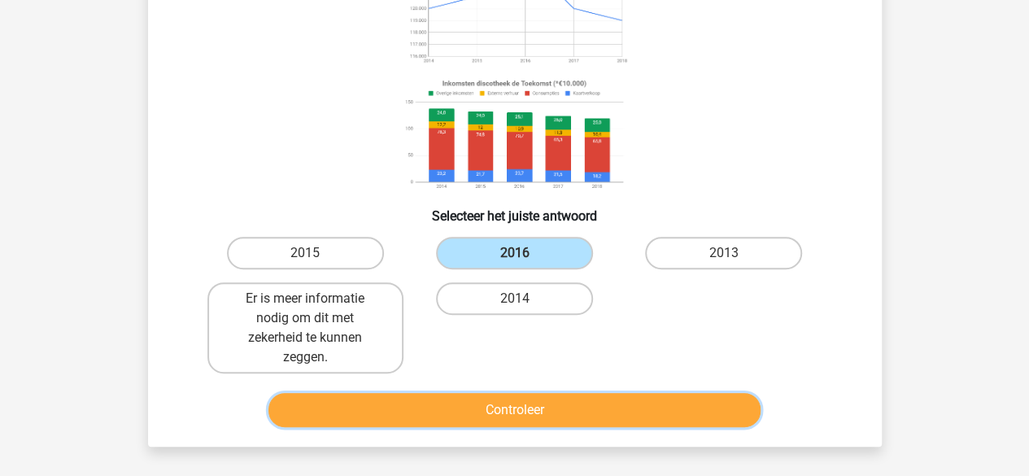
click at [590, 399] on button "Controleer" at bounding box center [514, 410] width 492 height 34
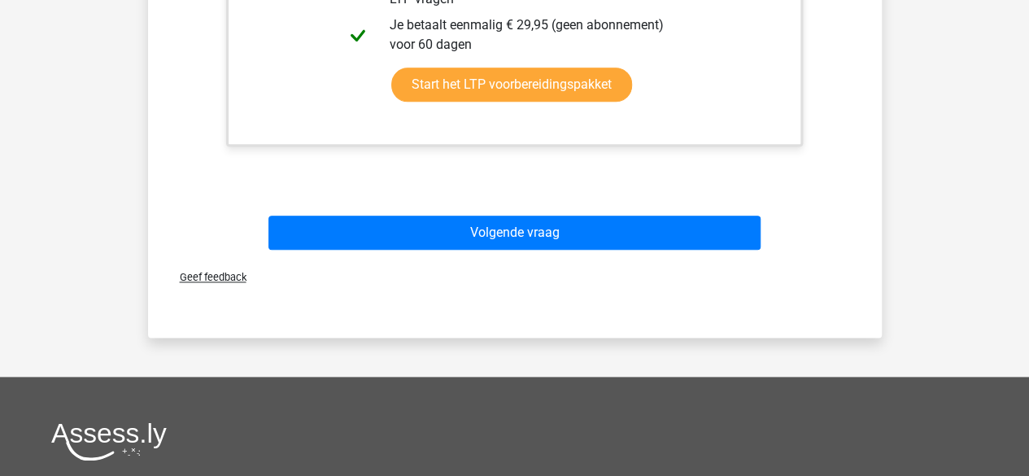
scroll to position [901, 0]
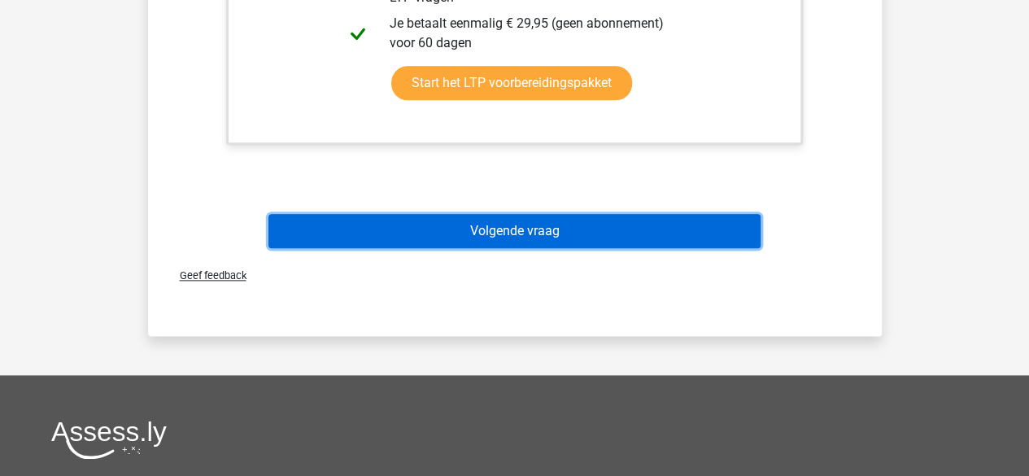
click at [603, 224] on button "Volgende vraag" at bounding box center [514, 231] width 492 height 34
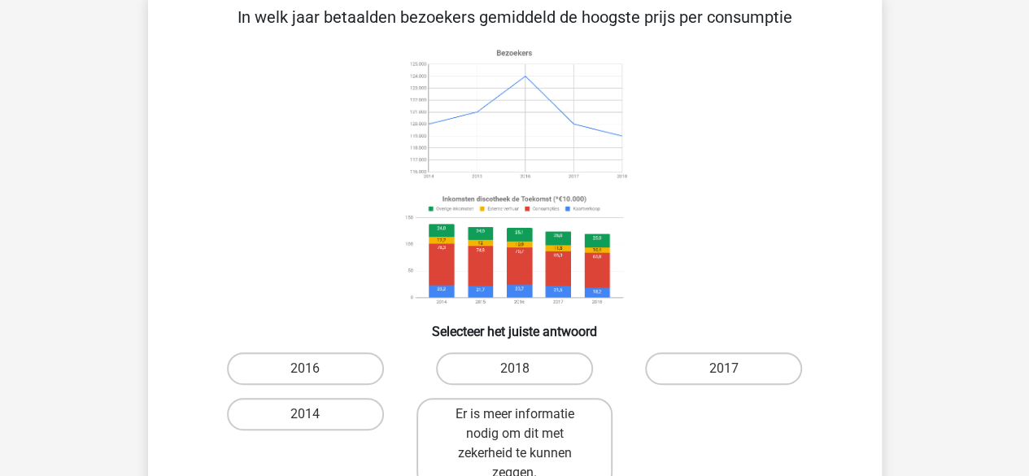
scroll to position [84, 0]
click at [368, 423] on label "2014" at bounding box center [305, 413] width 157 height 33
click at [316, 423] on input "2014" at bounding box center [310, 418] width 11 height 11
radio input "true"
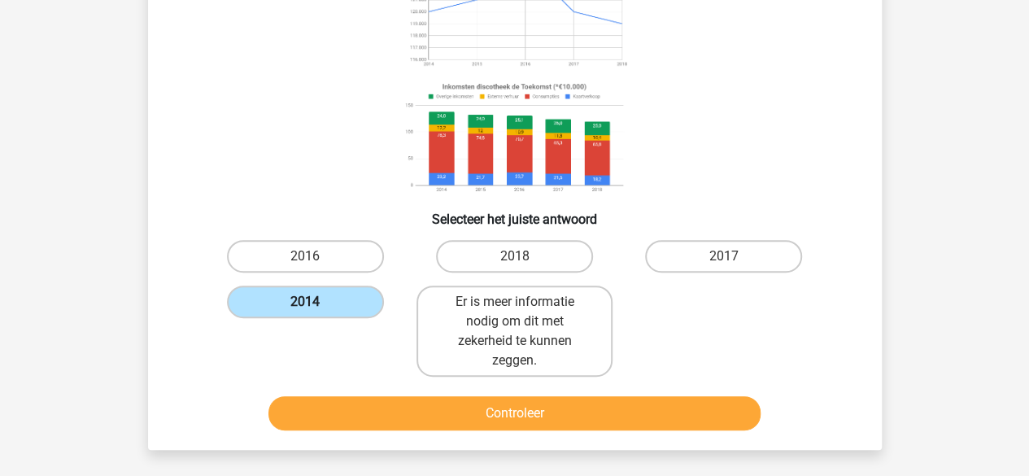
scroll to position [208, 0]
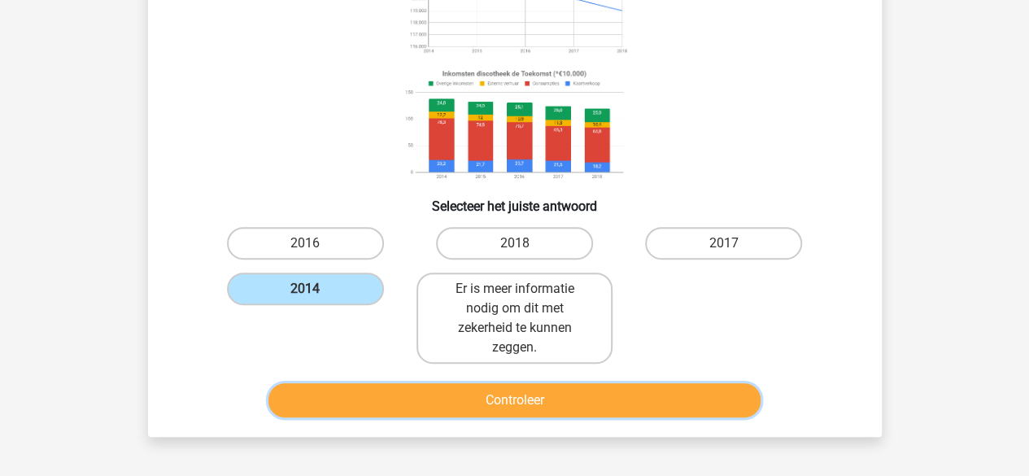
click at [427, 402] on button "Controleer" at bounding box center [514, 400] width 492 height 34
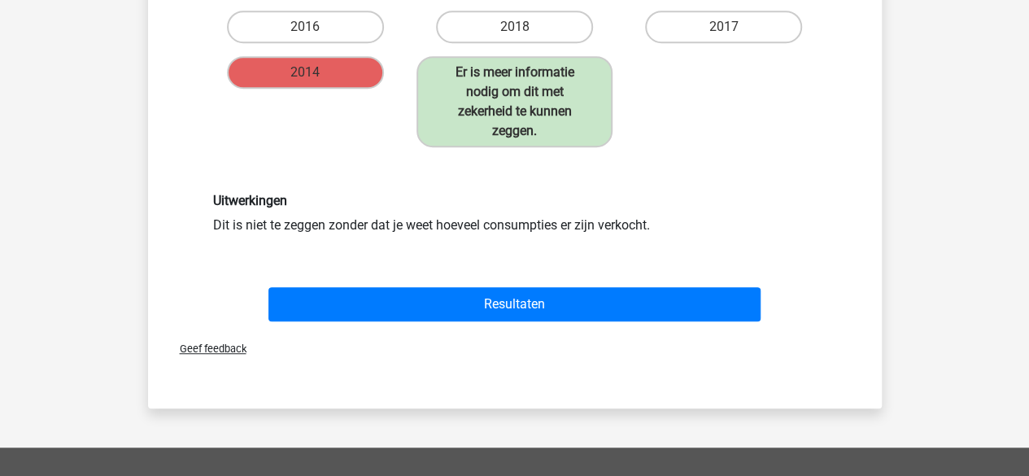
scroll to position [461, 0]
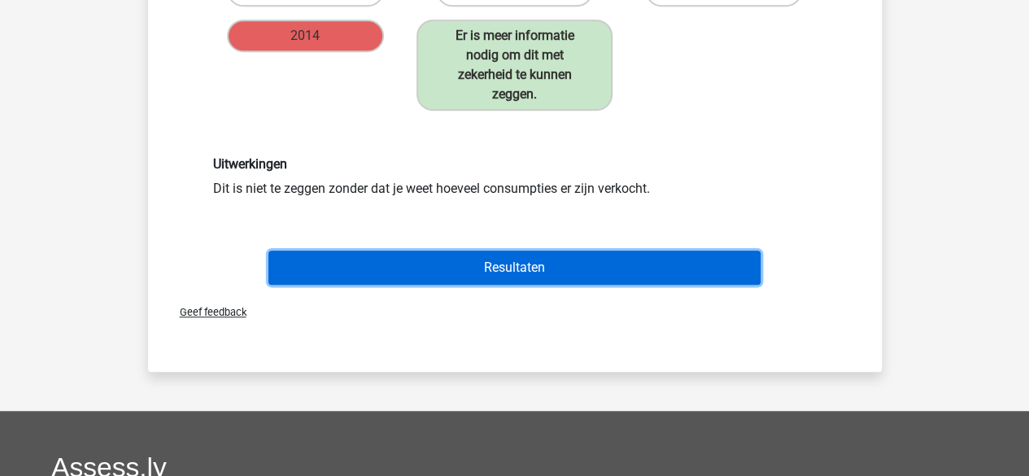
click at [535, 271] on button "Resultaten" at bounding box center [514, 267] width 492 height 34
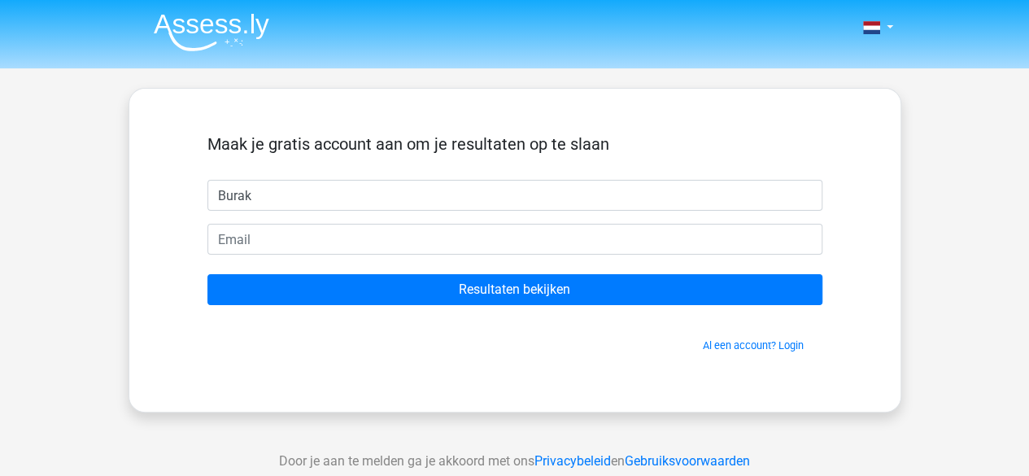
type input "Burak"
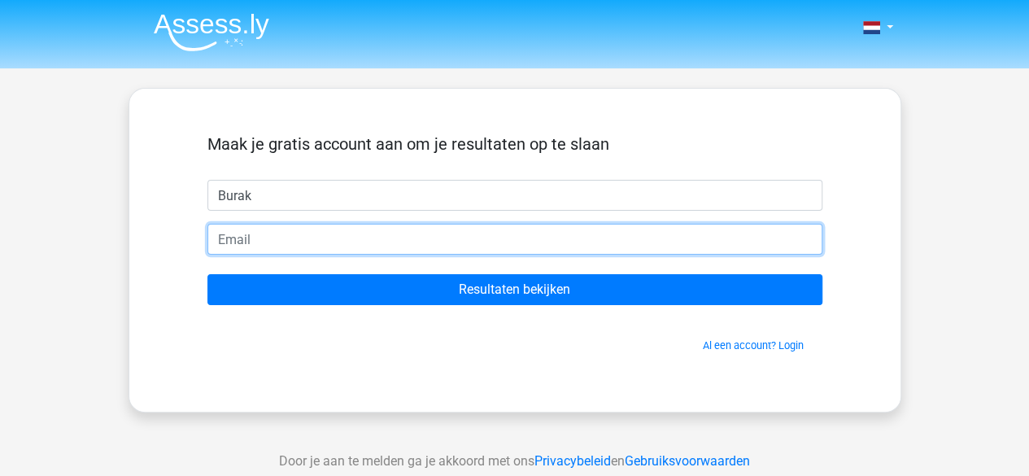
click at [613, 236] on input "email" at bounding box center [514, 239] width 615 height 31
type input "[EMAIL_ADDRESS][DOMAIN_NAME]"
click at [207, 274] on input "Resultaten bekijken" at bounding box center [514, 289] width 615 height 31
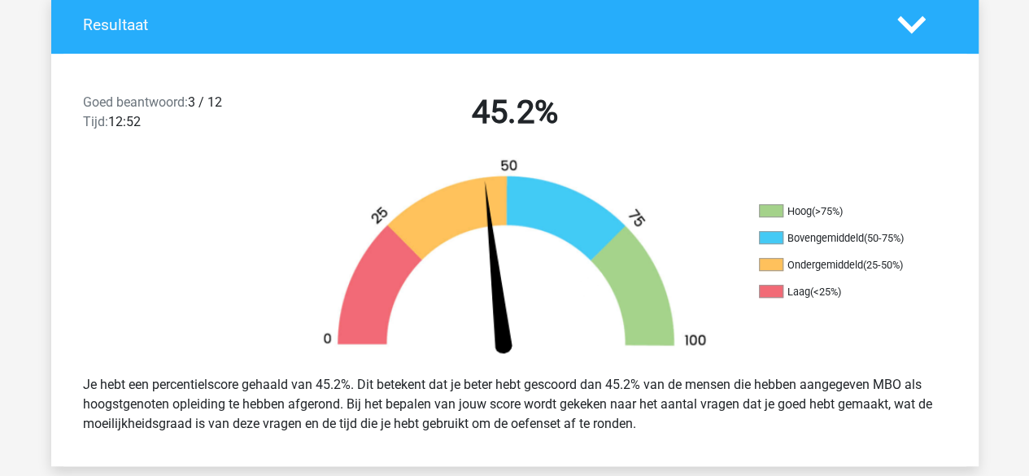
scroll to position [368, 0]
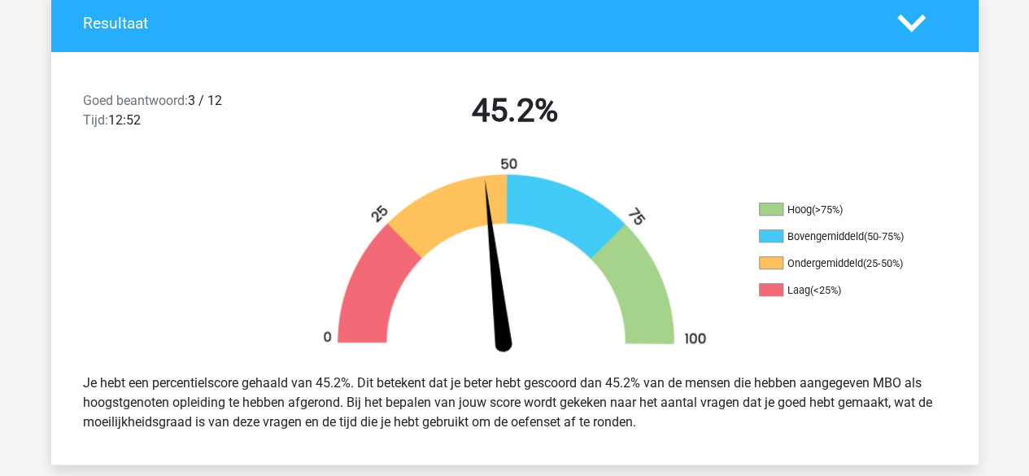
click at [806, 345] on div "Hoog (>75%) Bovengemiddeld (50-75%) Ondergemiddeld (25-50%) Laag (<25%)" at bounding box center [514, 258] width 927 height 204
click at [873, 357] on div "Hoog (>75%) Bovengemiddeld (50-75%) Ondergemiddeld (25-50%) Laag (<25%)" at bounding box center [514, 258] width 927 height 204
